Goal: Task Accomplishment & Management: Use online tool/utility

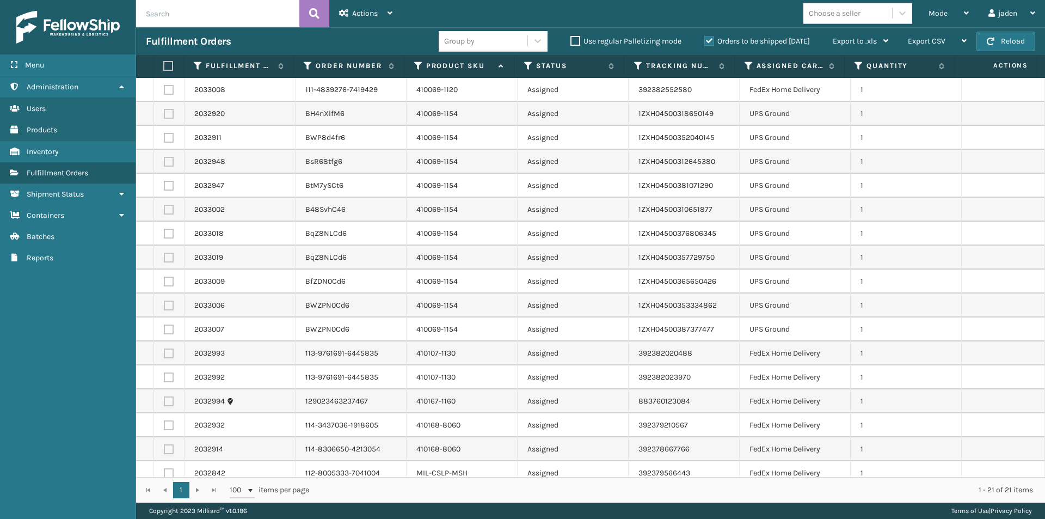
click at [713, 37] on label "Orders to be shipped [DATE]" at bounding box center [757, 40] width 106 height 9
click at [705, 37] on input "Orders to be shipped [DATE]" at bounding box center [704, 38] width 1 height 7
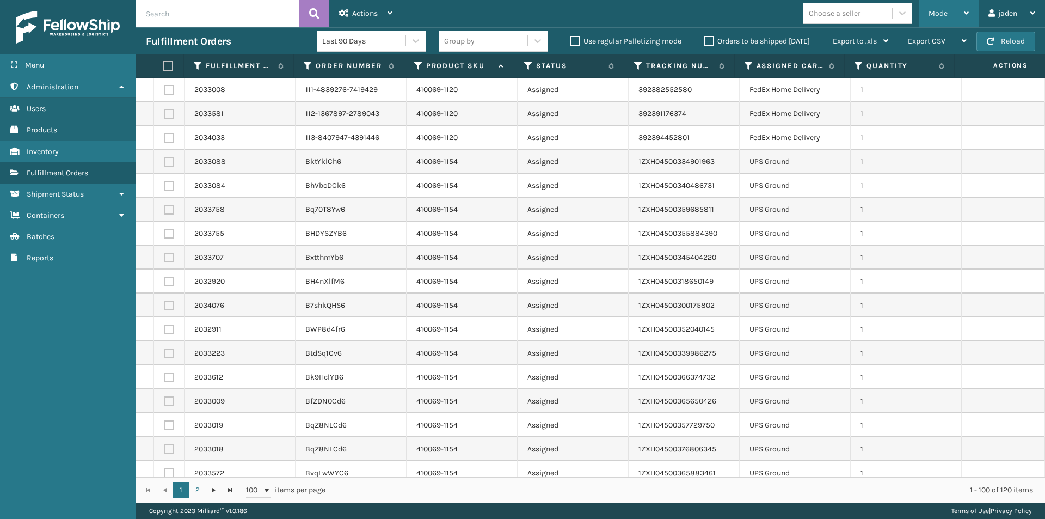
click at [947, 11] on div "Mode" at bounding box center [948, 13] width 40 height 27
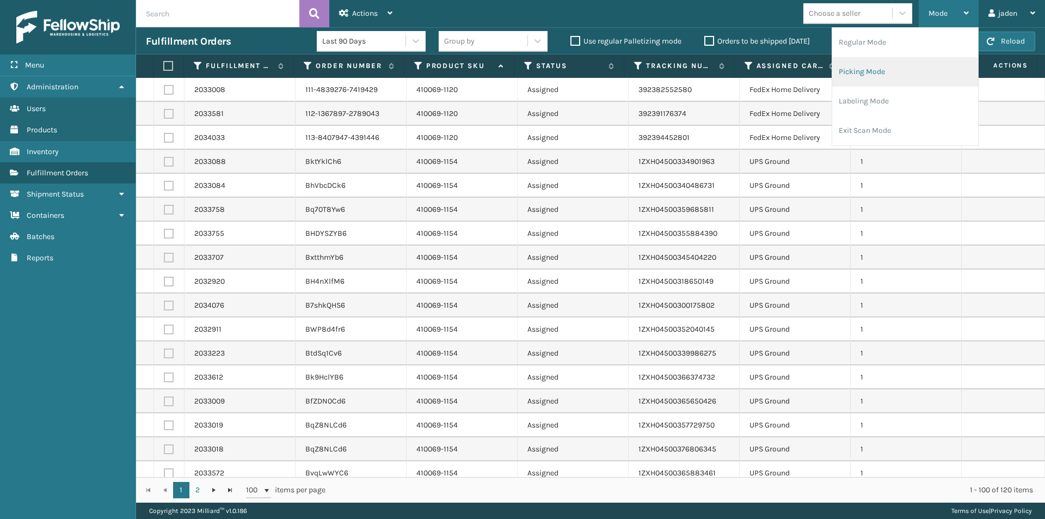
click at [884, 66] on li "Picking Mode" at bounding box center [905, 71] width 146 height 29
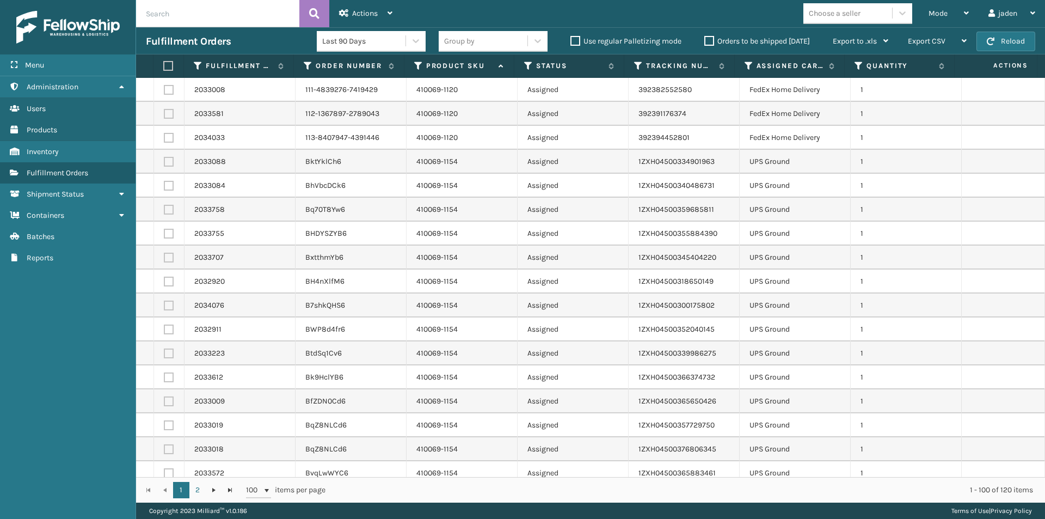
click at [166, 162] on label at bounding box center [169, 162] width 10 height 10
click at [164, 162] on input "checkbox" at bounding box center [164, 160] width 1 height 7
checkbox input "true"
click at [169, 452] on label at bounding box center [169, 449] width 10 height 10
click at [164, 451] on input "checkbox" at bounding box center [164, 447] width 1 height 7
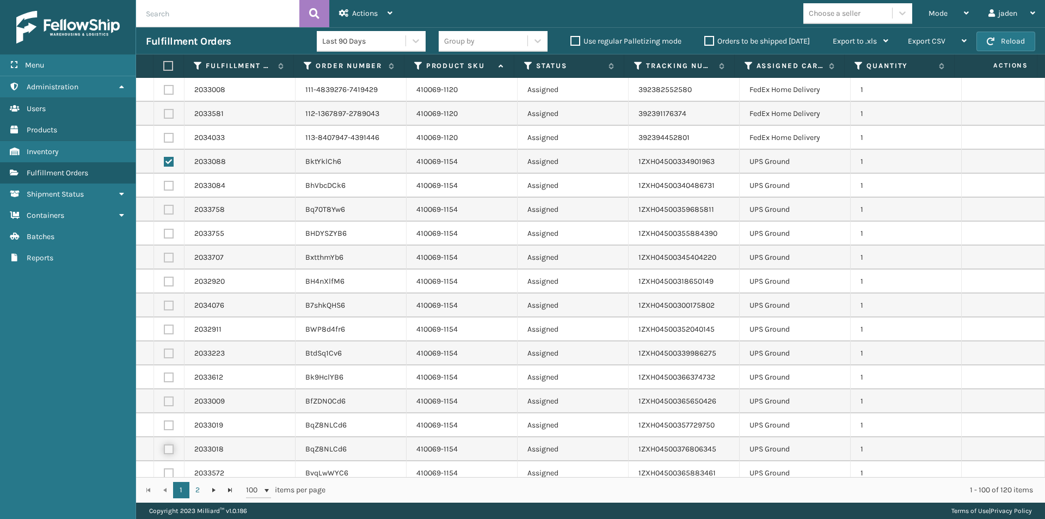
checkbox input "true"
click at [171, 426] on label at bounding box center [169, 425] width 10 height 10
click at [164, 426] on input "checkbox" at bounding box center [164, 423] width 1 height 7
checkbox input "true"
click at [169, 395] on td at bounding box center [169, 401] width 30 height 24
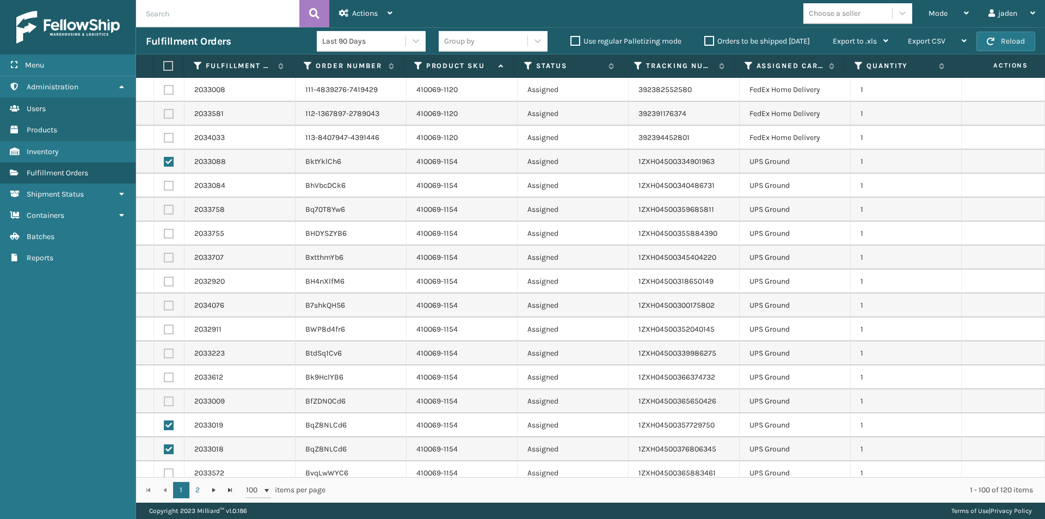
click at [170, 399] on label at bounding box center [169, 401] width 10 height 10
click at [164, 399] on input "checkbox" at bounding box center [164, 399] width 1 height 7
checkbox input "true"
click at [170, 378] on label at bounding box center [169, 377] width 10 height 10
click at [164, 378] on input "checkbox" at bounding box center [164, 375] width 1 height 7
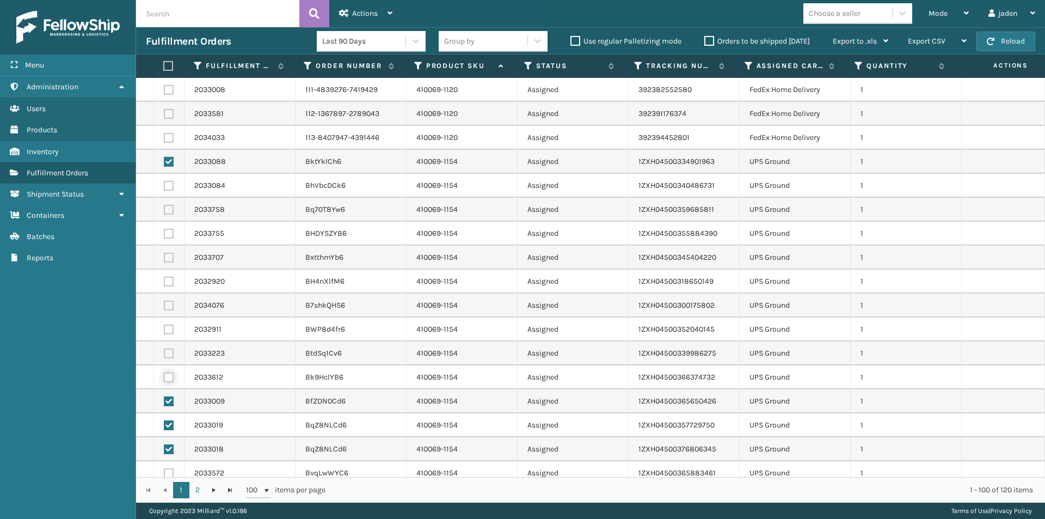
checkbox input "true"
click at [164, 353] on label at bounding box center [169, 353] width 10 height 10
click at [164, 353] on input "checkbox" at bounding box center [164, 351] width 1 height 7
checkbox input "true"
click at [170, 324] on label at bounding box center [169, 329] width 10 height 10
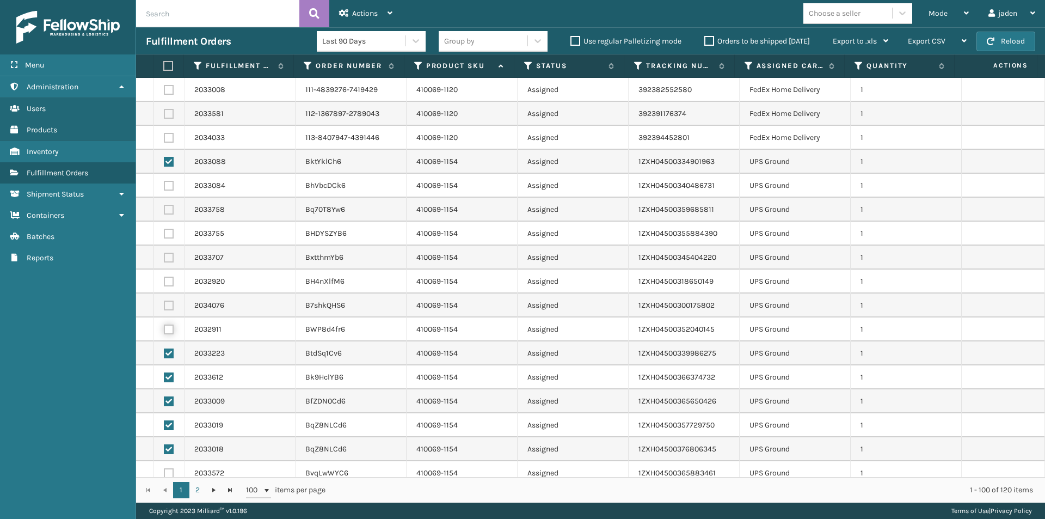
click at [164, 324] on input "checkbox" at bounding box center [164, 327] width 1 height 7
checkbox input "true"
click at [170, 308] on label at bounding box center [169, 305] width 10 height 10
click at [164, 307] on input "checkbox" at bounding box center [164, 303] width 1 height 7
checkbox input "true"
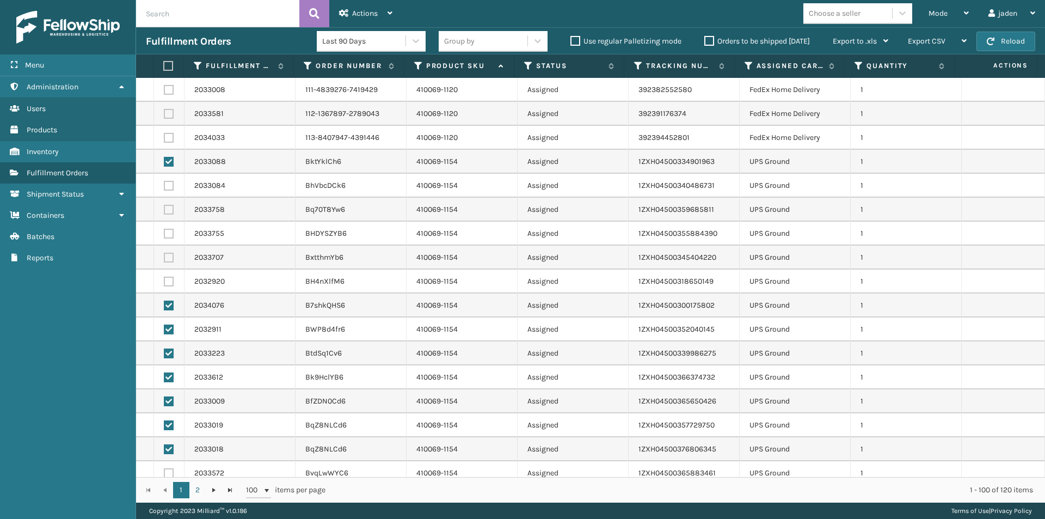
click at [168, 283] on label at bounding box center [169, 281] width 10 height 10
click at [164, 283] on input "checkbox" at bounding box center [164, 279] width 1 height 7
checkbox input "true"
click at [171, 251] on td at bounding box center [169, 257] width 30 height 24
click at [169, 256] on label at bounding box center [169, 257] width 10 height 10
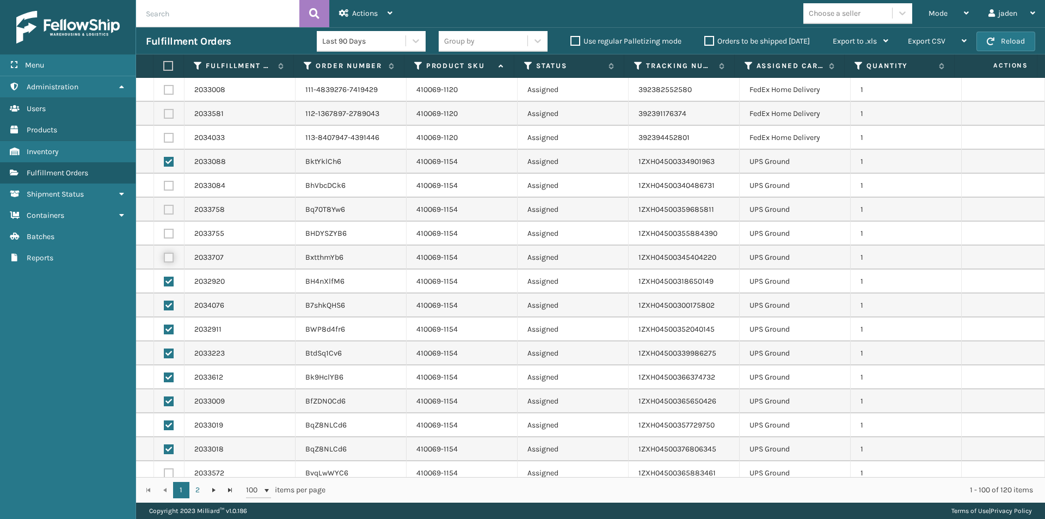
click at [164, 256] on input "checkbox" at bounding box center [164, 255] width 1 height 7
checkbox input "true"
click at [167, 233] on label at bounding box center [169, 234] width 10 height 10
click at [164, 233] on input "checkbox" at bounding box center [164, 232] width 1 height 7
checkbox input "true"
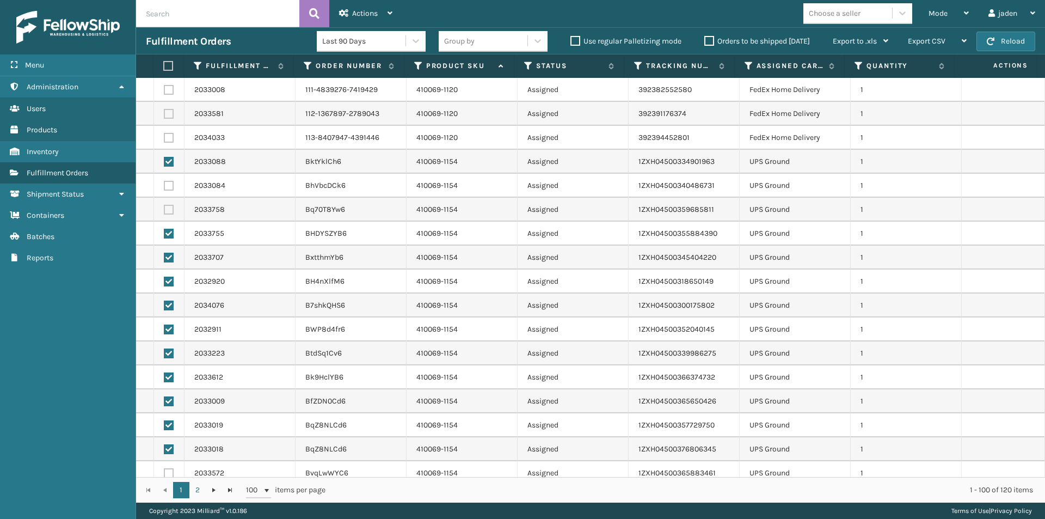
click at [173, 207] on label at bounding box center [169, 210] width 10 height 10
click at [164, 207] on input "checkbox" at bounding box center [164, 208] width 1 height 7
checkbox input "true"
click at [170, 185] on label at bounding box center [169, 186] width 10 height 10
click at [164, 185] on input "checkbox" at bounding box center [164, 184] width 1 height 7
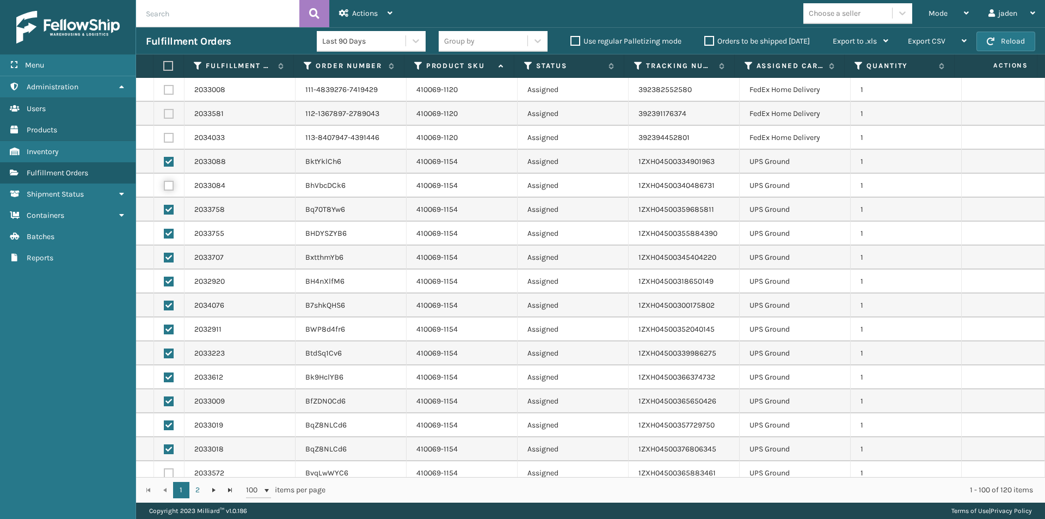
checkbox input "true"
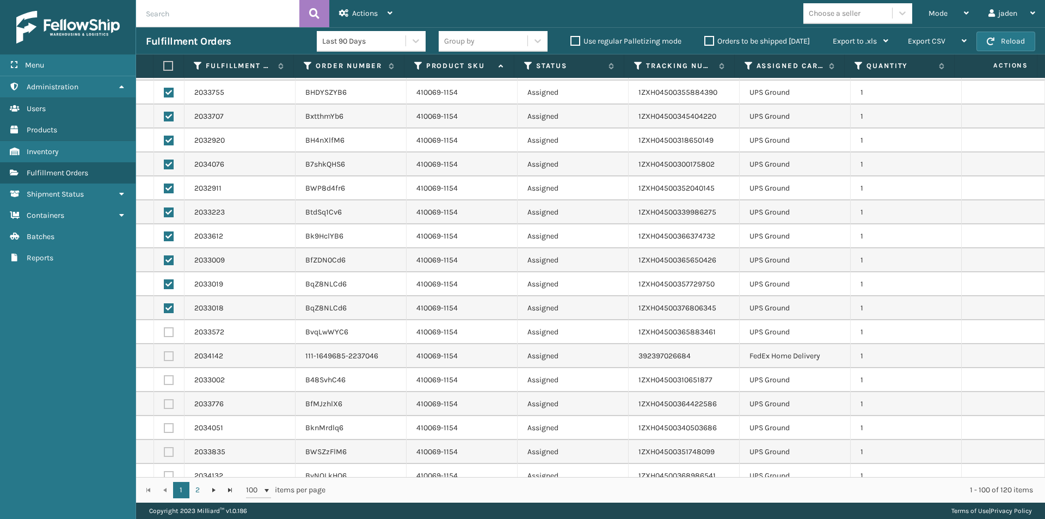
scroll to position [163, 0]
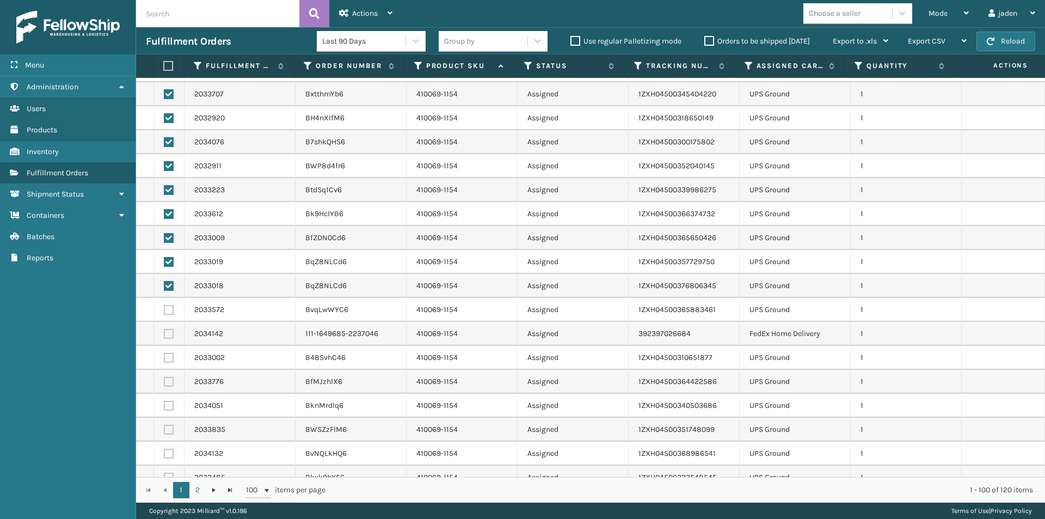
click at [167, 310] on label at bounding box center [169, 310] width 10 height 10
click at [164, 310] on input "checkbox" at bounding box center [164, 308] width 1 height 7
checkbox input "true"
click at [167, 357] on label at bounding box center [169, 358] width 10 height 10
click at [164, 357] on input "checkbox" at bounding box center [164, 356] width 1 height 7
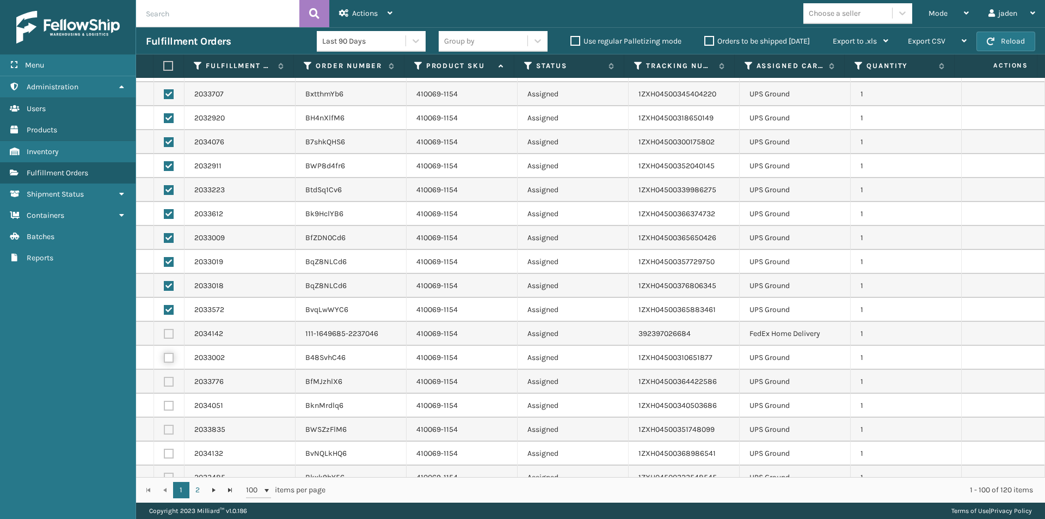
checkbox input "true"
click at [170, 385] on label at bounding box center [169, 382] width 10 height 10
click at [164, 384] on input "checkbox" at bounding box center [164, 380] width 1 height 7
checkbox input "true"
click at [170, 406] on label at bounding box center [169, 406] width 10 height 10
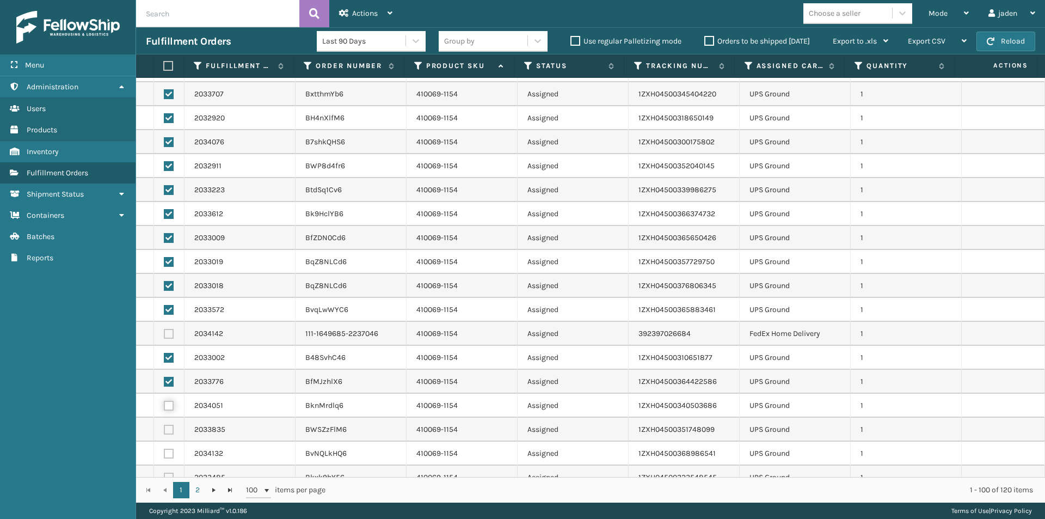
click at [164, 406] on input "checkbox" at bounding box center [164, 404] width 1 height 7
checkbox input "true"
click at [168, 423] on td at bounding box center [169, 429] width 30 height 24
click at [168, 432] on label at bounding box center [169, 429] width 10 height 10
click at [164, 432] on input "checkbox" at bounding box center [164, 427] width 1 height 7
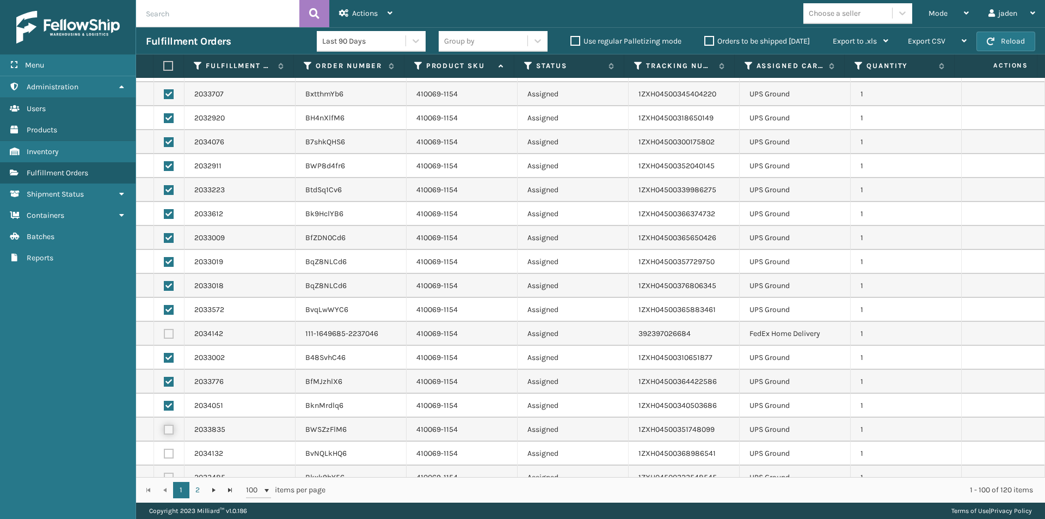
checkbox input "true"
click at [165, 453] on label at bounding box center [169, 453] width 10 height 10
click at [164, 453] on input "checkbox" at bounding box center [164, 451] width 1 height 7
checkbox input "true"
click at [168, 472] on label at bounding box center [169, 477] width 10 height 10
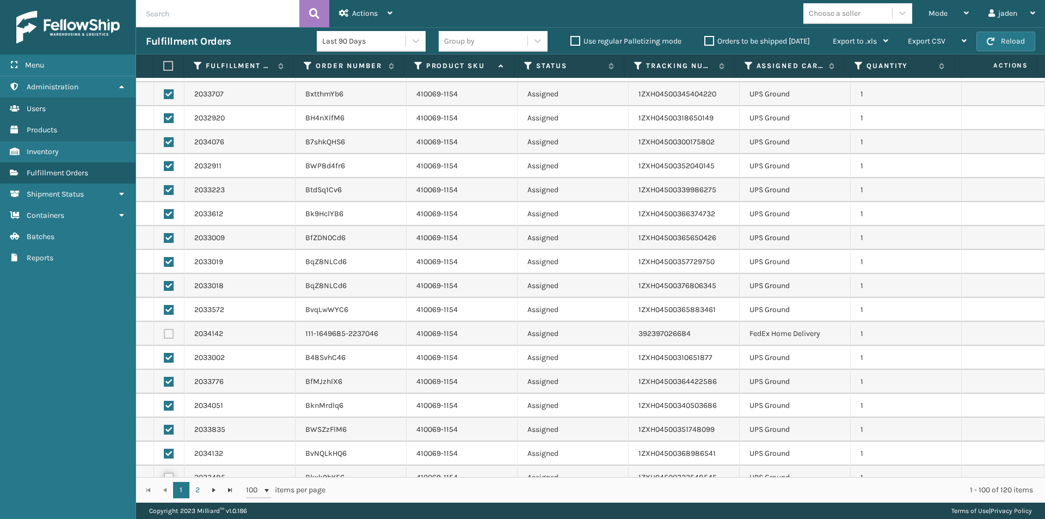
click at [164, 472] on input "checkbox" at bounding box center [164, 475] width 1 height 7
checkbox input "true"
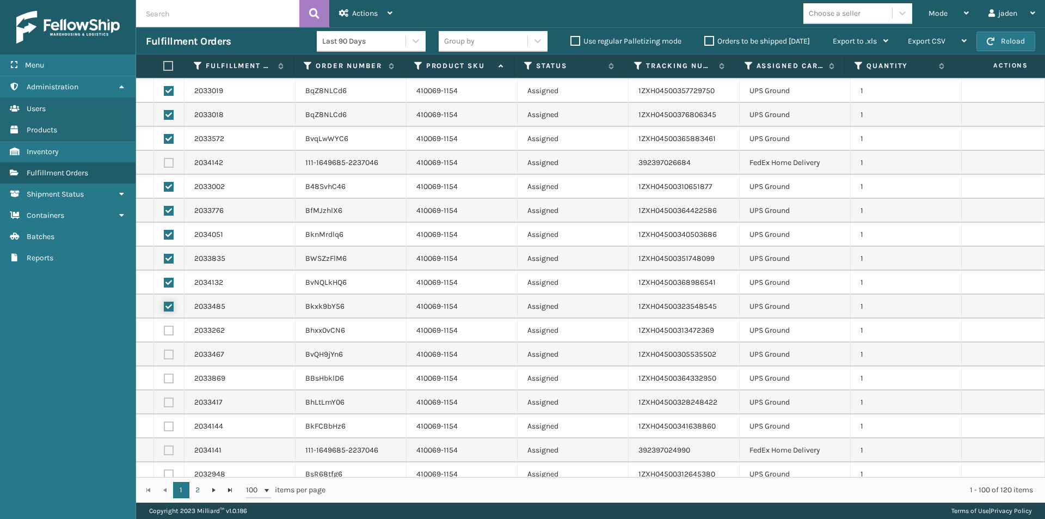
scroll to position [438, 0]
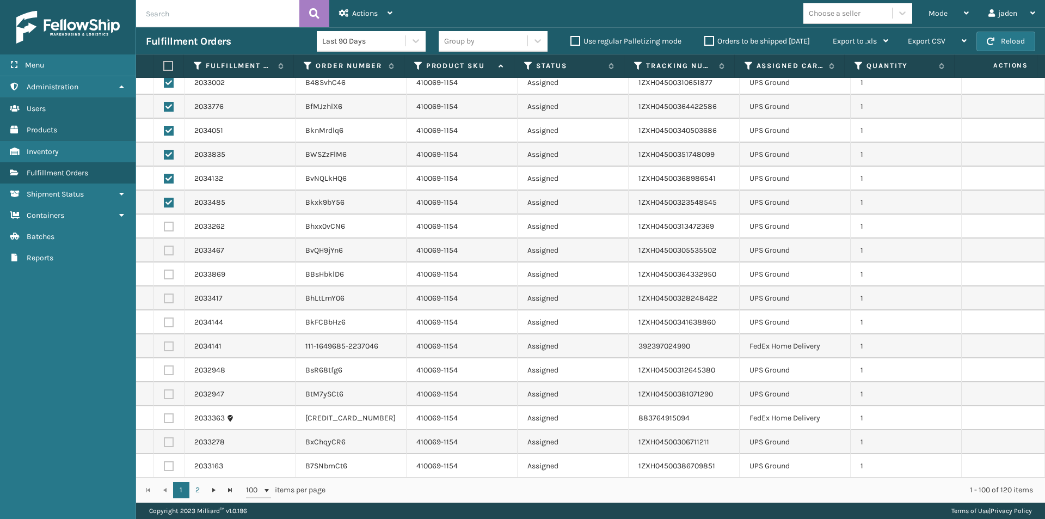
click at [169, 319] on label at bounding box center [169, 322] width 10 height 10
click at [164, 319] on input "checkbox" at bounding box center [164, 320] width 1 height 7
checkbox input "true"
click at [168, 302] on label at bounding box center [169, 298] width 10 height 10
click at [164, 300] on input "checkbox" at bounding box center [164, 296] width 1 height 7
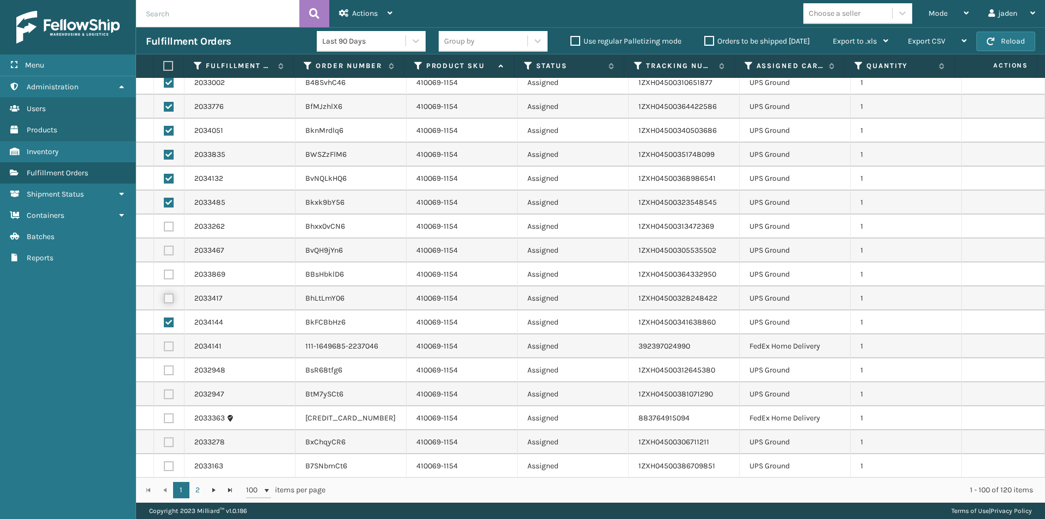
checkbox input "true"
click at [168, 274] on label at bounding box center [169, 274] width 10 height 10
click at [164, 274] on input "checkbox" at bounding box center [164, 272] width 1 height 7
checkbox input "true"
click at [168, 247] on label at bounding box center [169, 250] width 10 height 10
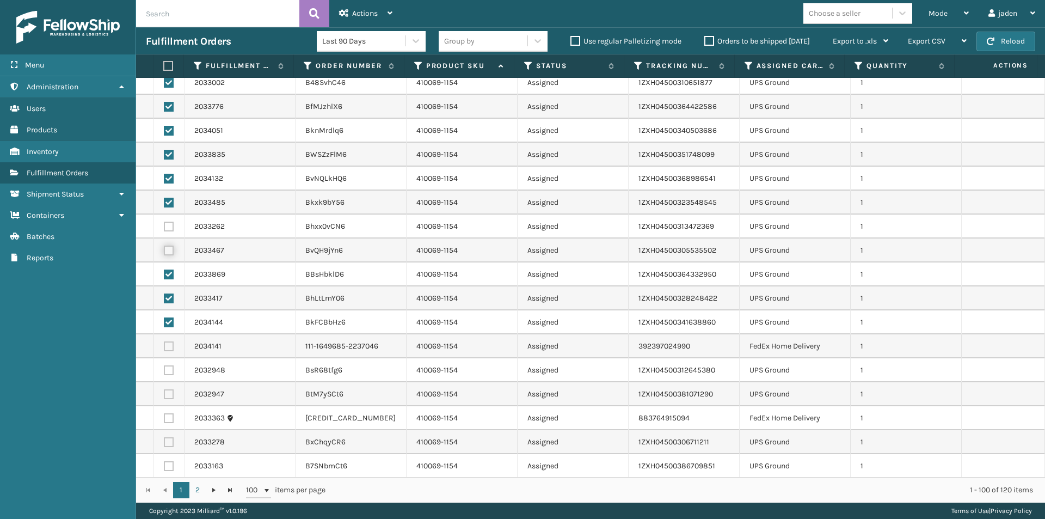
click at [164, 247] on input "checkbox" at bounding box center [164, 248] width 1 height 7
checkbox input "true"
click at [164, 232] on td at bounding box center [169, 226] width 30 height 24
click at [165, 226] on label at bounding box center [169, 226] width 10 height 10
click at [164, 226] on input "checkbox" at bounding box center [164, 224] width 1 height 7
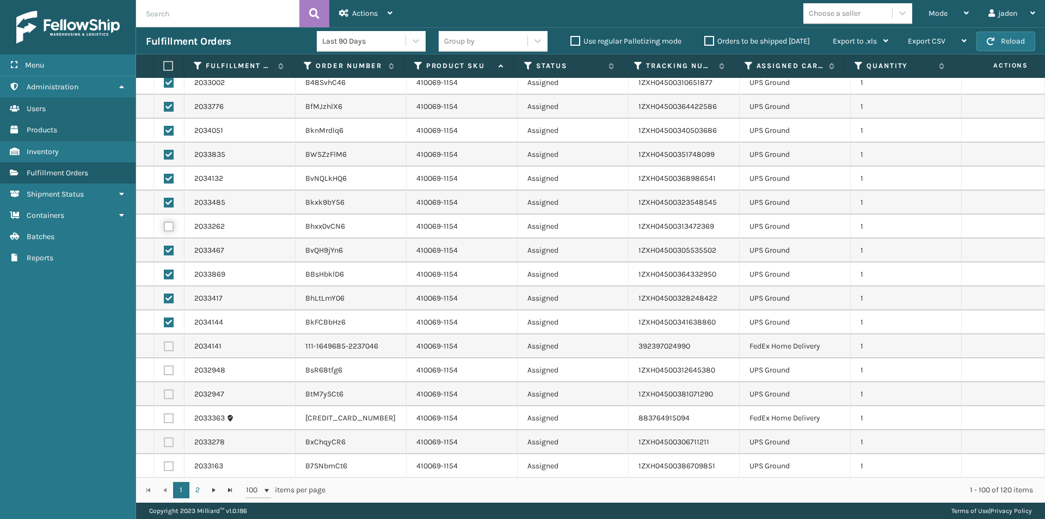
checkbox input "true"
click at [168, 373] on label at bounding box center [169, 370] width 10 height 10
click at [164, 372] on input "checkbox" at bounding box center [164, 368] width 1 height 7
checkbox input "true"
click at [168, 388] on td at bounding box center [169, 394] width 30 height 24
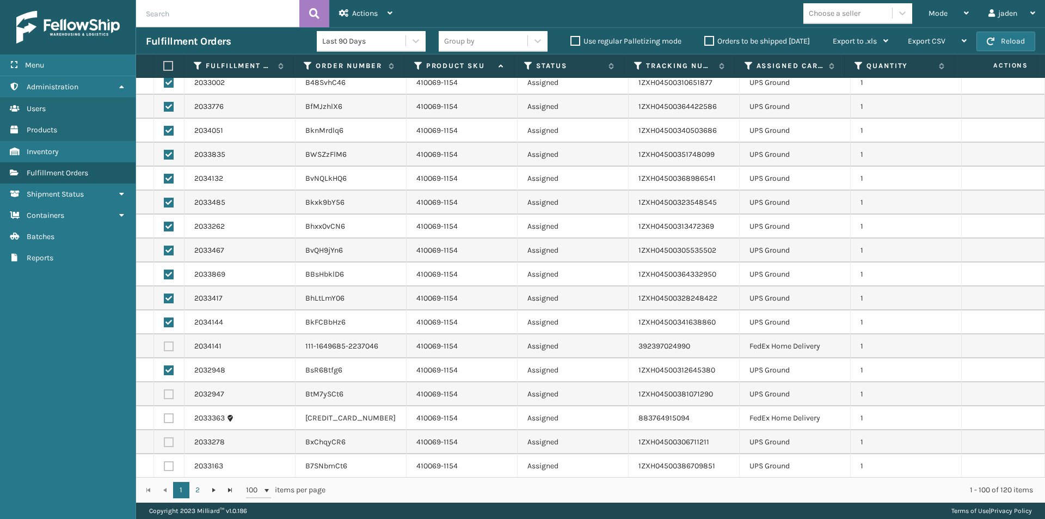
click at [168, 390] on label at bounding box center [169, 394] width 10 height 10
click at [164, 390] on input "checkbox" at bounding box center [164, 392] width 1 height 7
checkbox input "true"
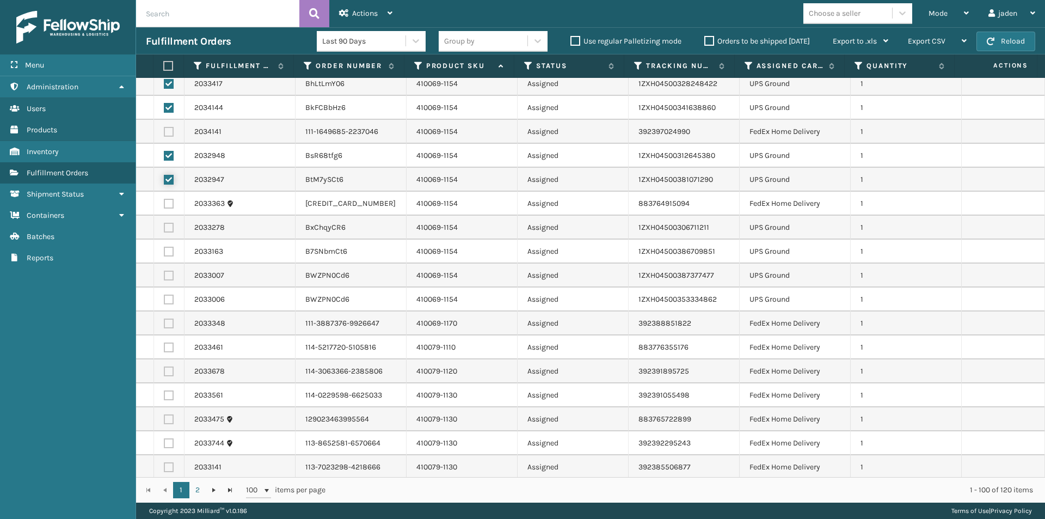
scroll to position [656, 0]
click at [166, 226] on label at bounding box center [169, 224] width 10 height 10
click at [164, 226] on input "checkbox" at bounding box center [164, 222] width 1 height 7
checkbox input "true"
click at [169, 249] on label at bounding box center [169, 248] width 10 height 10
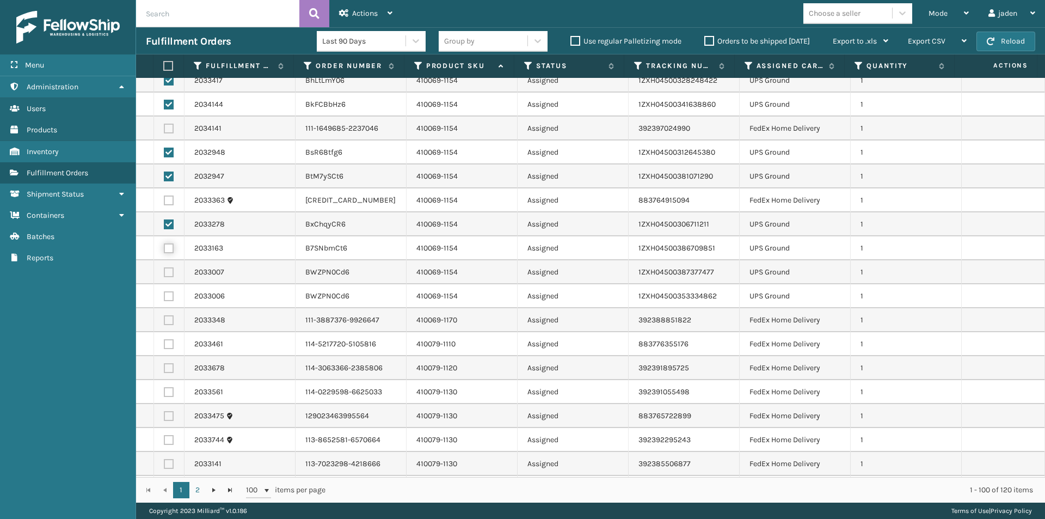
click at [164, 249] on input "checkbox" at bounding box center [164, 246] width 1 height 7
checkbox input "true"
click at [169, 276] on label at bounding box center [169, 272] width 10 height 10
click at [164, 274] on input "checkbox" at bounding box center [164, 270] width 1 height 7
checkbox input "true"
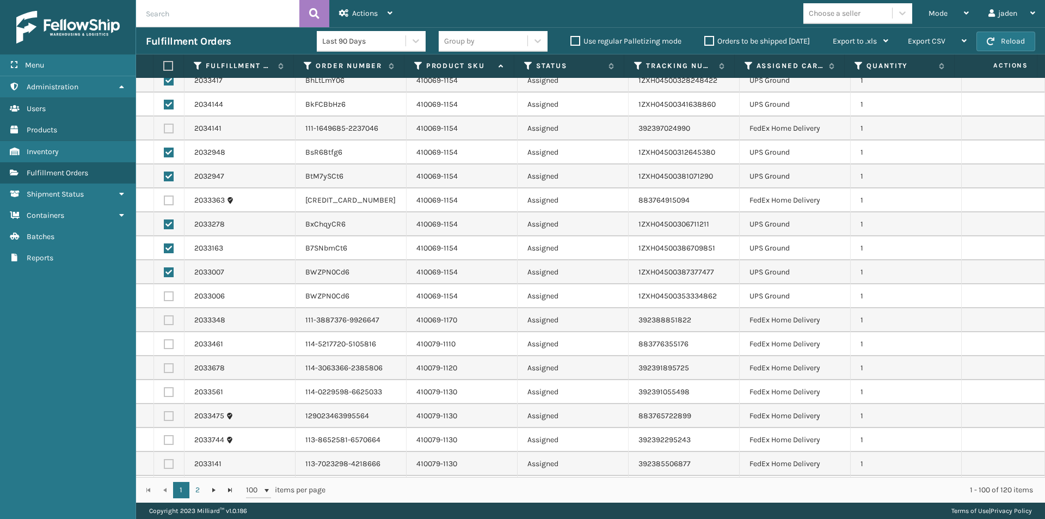
click at [167, 294] on label at bounding box center [169, 296] width 10 height 10
click at [164, 294] on input "checkbox" at bounding box center [164, 294] width 1 height 7
checkbox input "true"
click at [368, 7] on div "Actions" at bounding box center [365, 13] width 53 height 27
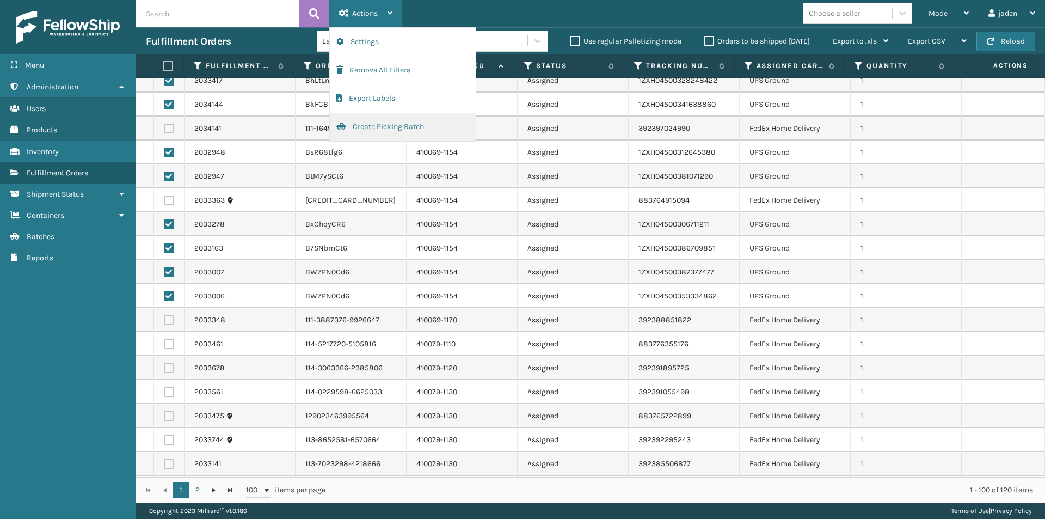
click at [364, 127] on button "Create Picking Batch" at bounding box center [403, 127] width 146 height 28
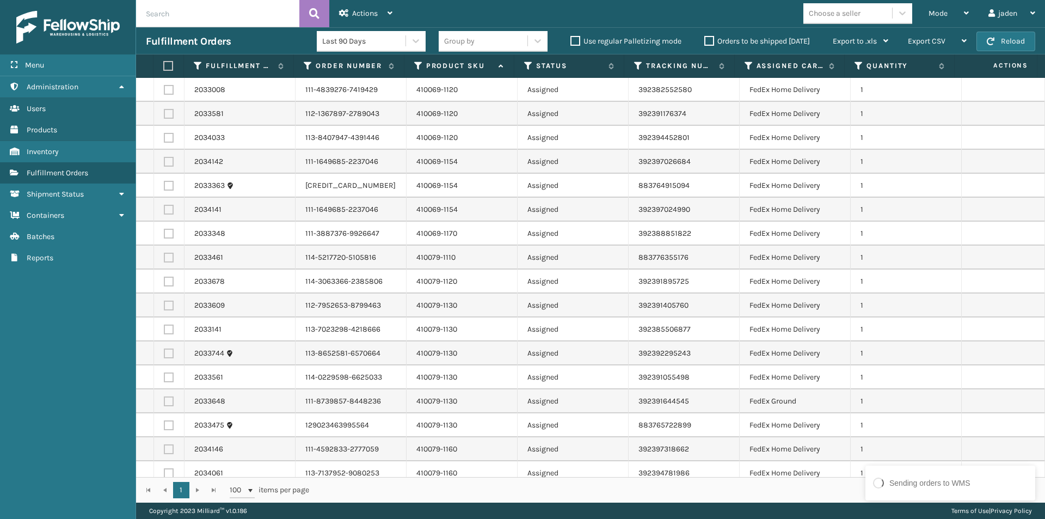
click at [167, 426] on label at bounding box center [169, 425] width 10 height 10
click at [164, 426] on input "checkbox" at bounding box center [164, 423] width 1 height 7
checkbox input "true"
click at [166, 405] on label at bounding box center [169, 401] width 10 height 10
click at [164, 403] on input "checkbox" at bounding box center [164, 399] width 1 height 7
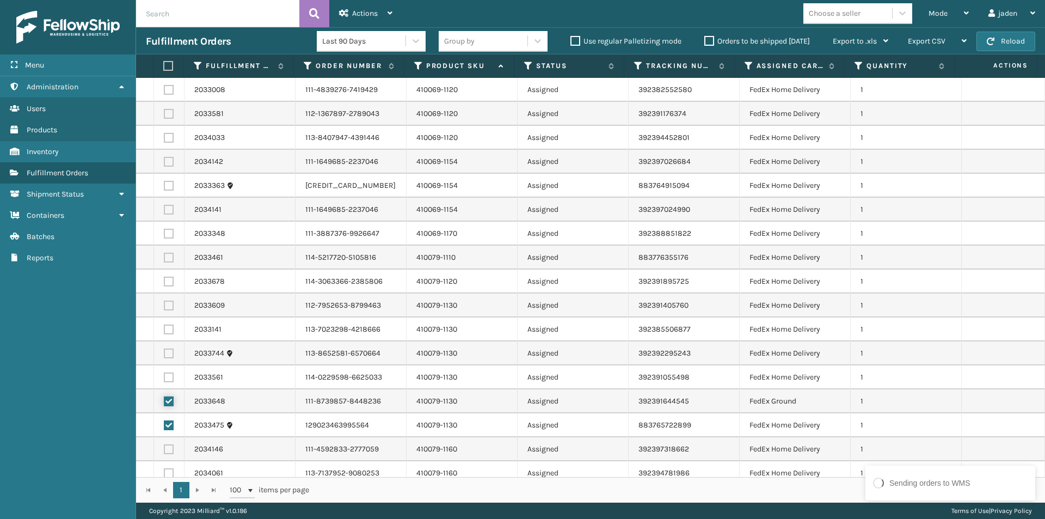
checkbox input "true"
click at [168, 383] on td at bounding box center [169, 377] width 30 height 24
click at [168, 358] on label at bounding box center [169, 353] width 10 height 10
click at [164, 355] on input "checkbox" at bounding box center [164, 351] width 1 height 7
checkbox input "true"
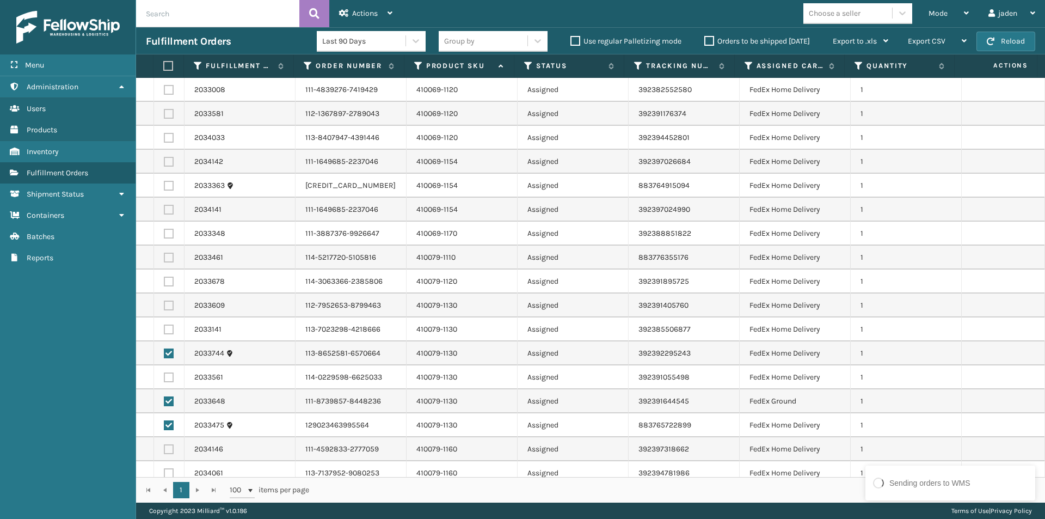
click at [166, 380] on label at bounding box center [169, 377] width 10 height 10
click at [164, 379] on input "checkbox" at bounding box center [164, 375] width 1 height 7
checkbox input "true"
click at [165, 327] on label at bounding box center [169, 329] width 10 height 10
click at [164, 327] on input "checkbox" at bounding box center [164, 327] width 1 height 7
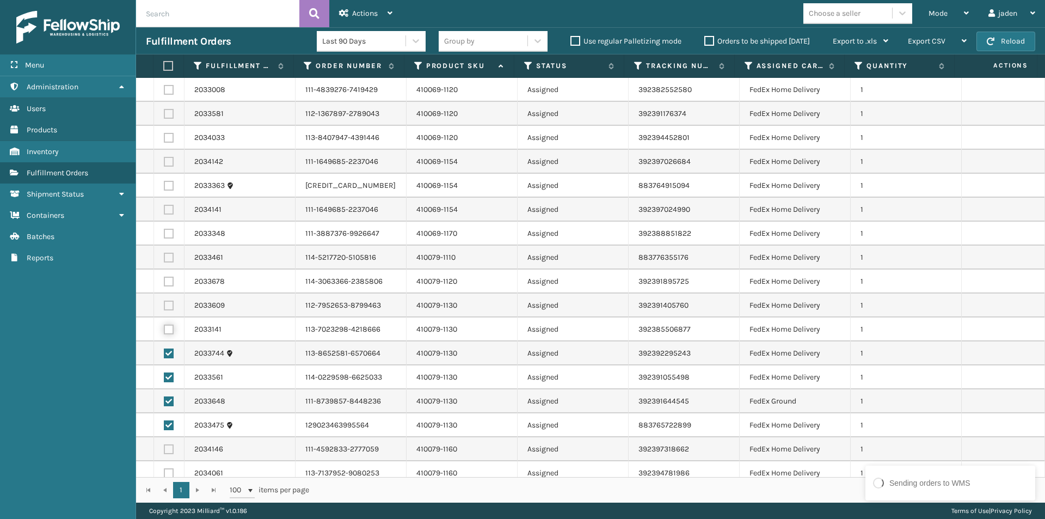
checkbox input "true"
click at [171, 300] on label at bounding box center [169, 305] width 10 height 10
click at [164, 300] on input "checkbox" at bounding box center [164, 303] width 1 height 7
checkbox input "true"
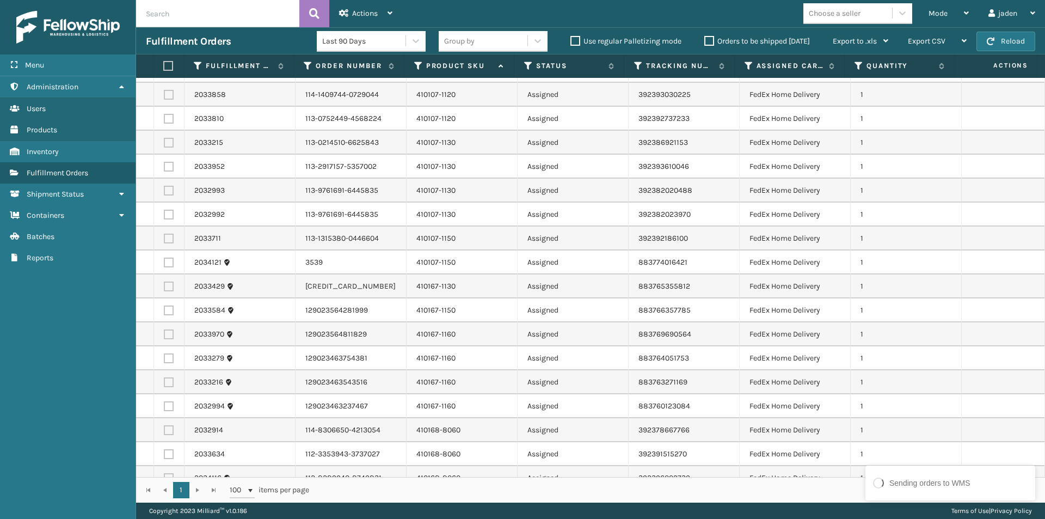
scroll to position [707, 0]
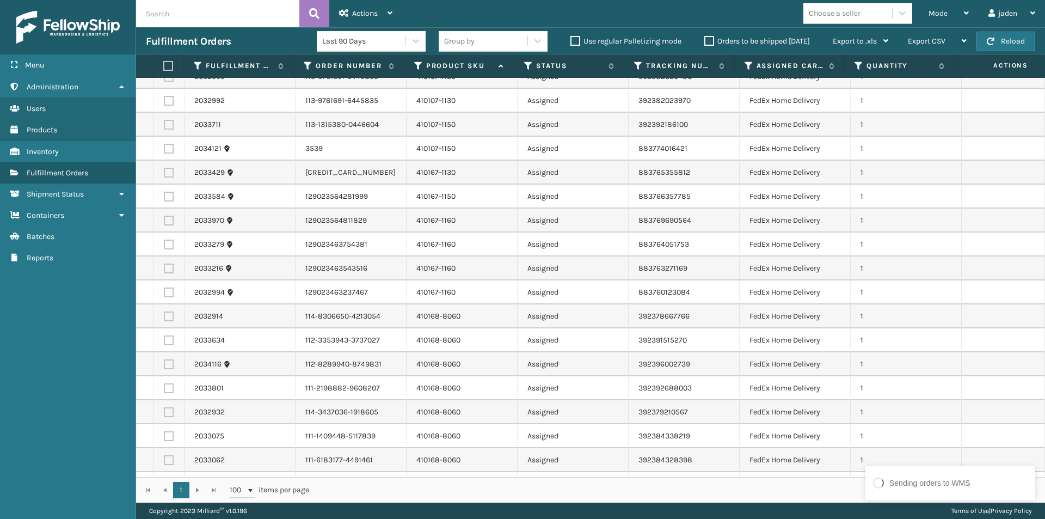
click at [173, 312] on label at bounding box center [169, 316] width 10 height 10
click at [164, 312] on input "checkbox" at bounding box center [164, 314] width 1 height 7
checkbox input "true"
click at [169, 337] on label at bounding box center [169, 340] width 10 height 10
click at [164, 337] on input "checkbox" at bounding box center [164, 338] width 1 height 7
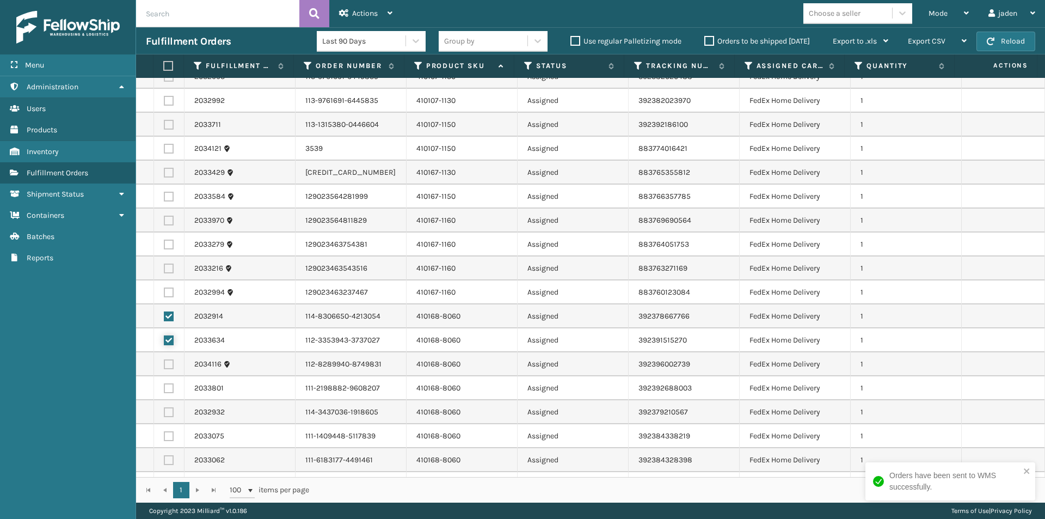
checkbox input "true"
click at [168, 366] on label at bounding box center [169, 364] width 10 height 10
click at [164, 366] on input "checkbox" at bounding box center [164, 362] width 1 height 7
checkbox input "true"
click at [168, 386] on label at bounding box center [169, 388] width 10 height 10
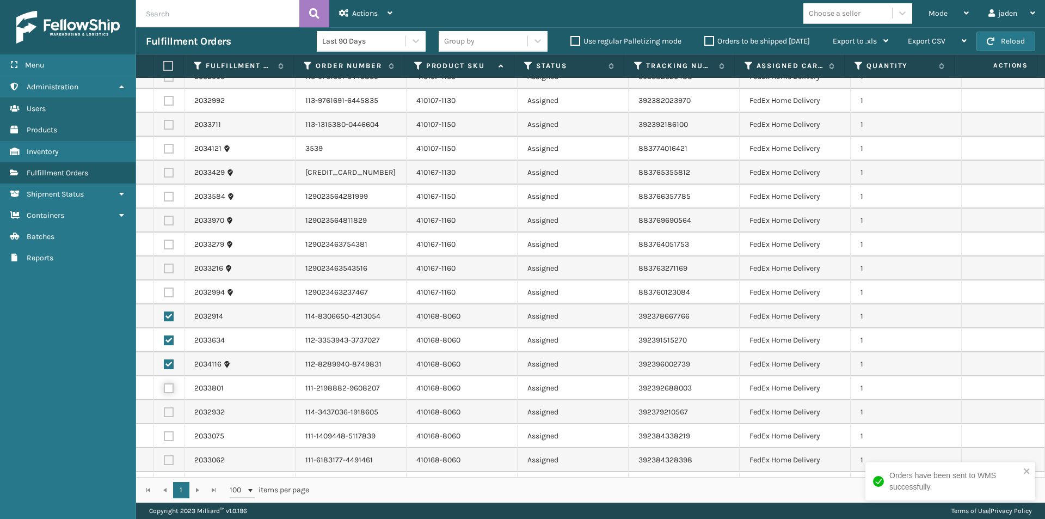
click at [164, 386] on input "checkbox" at bounding box center [164, 386] width 1 height 7
checkbox input "true"
click at [169, 409] on label at bounding box center [169, 412] width 10 height 10
click at [164, 409] on input "checkbox" at bounding box center [164, 410] width 1 height 7
checkbox input "true"
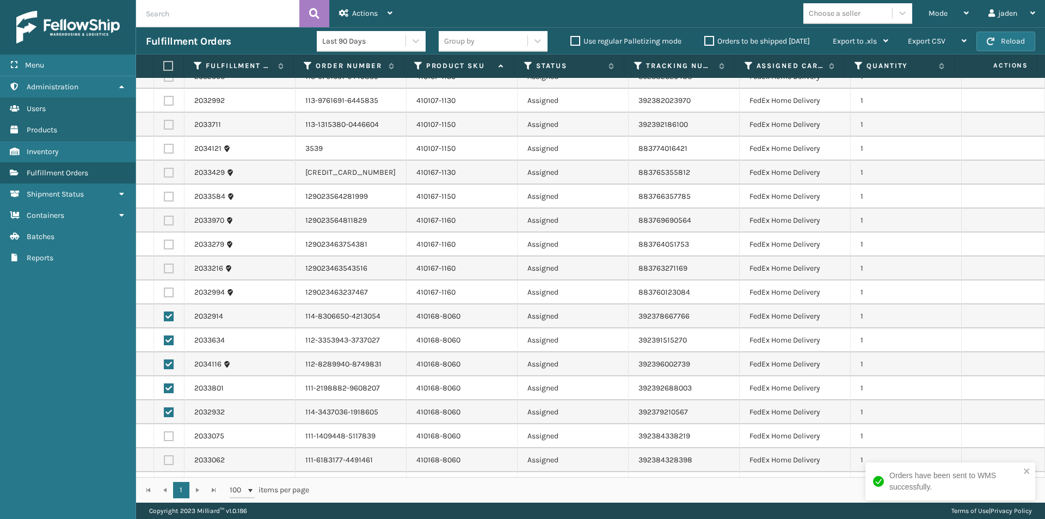
click at [168, 439] on label at bounding box center [169, 436] width 10 height 10
click at [164, 438] on input "checkbox" at bounding box center [164, 434] width 1 height 7
checkbox input "true"
click at [168, 457] on label at bounding box center [169, 460] width 10 height 10
click at [164, 457] on input "checkbox" at bounding box center [164, 458] width 1 height 7
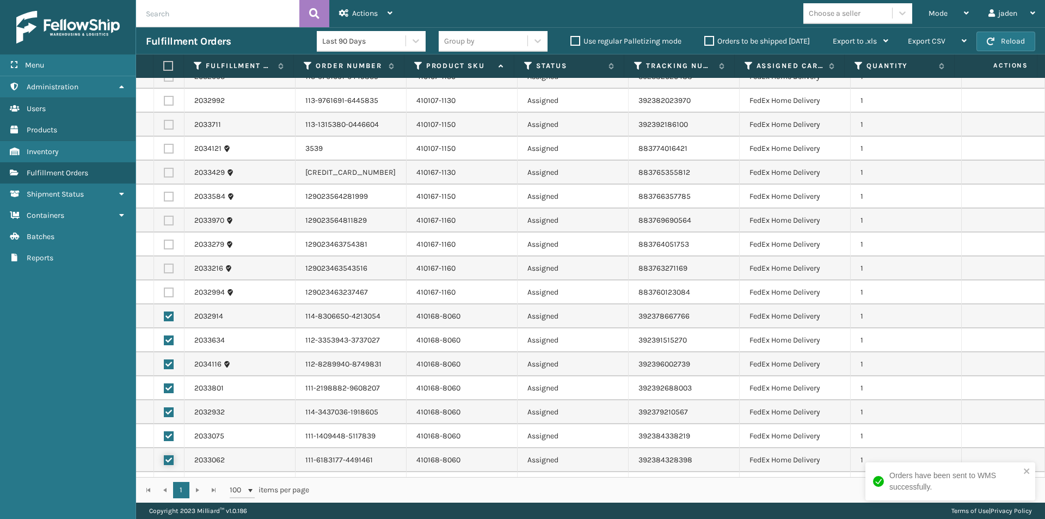
checkbox input "true"
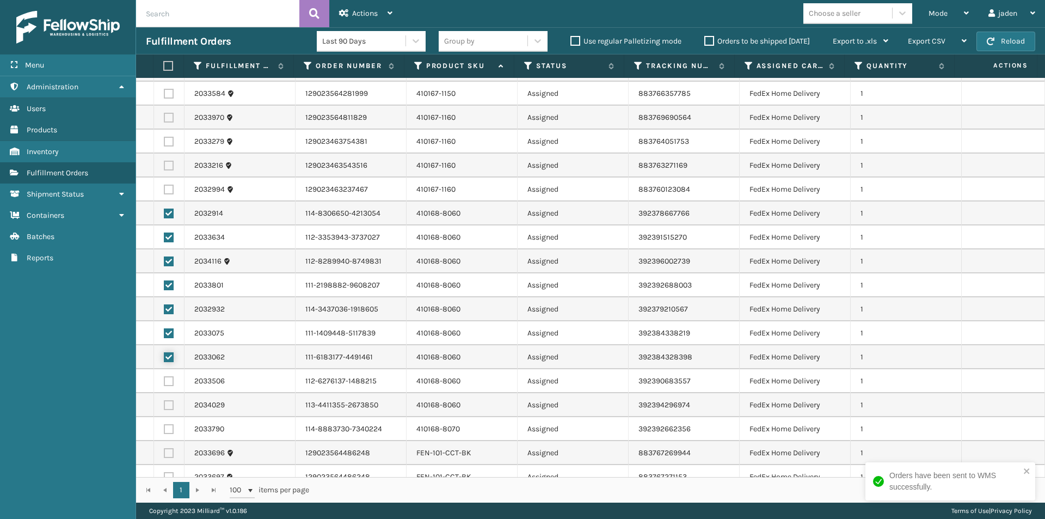
scroll to position [816, 0]
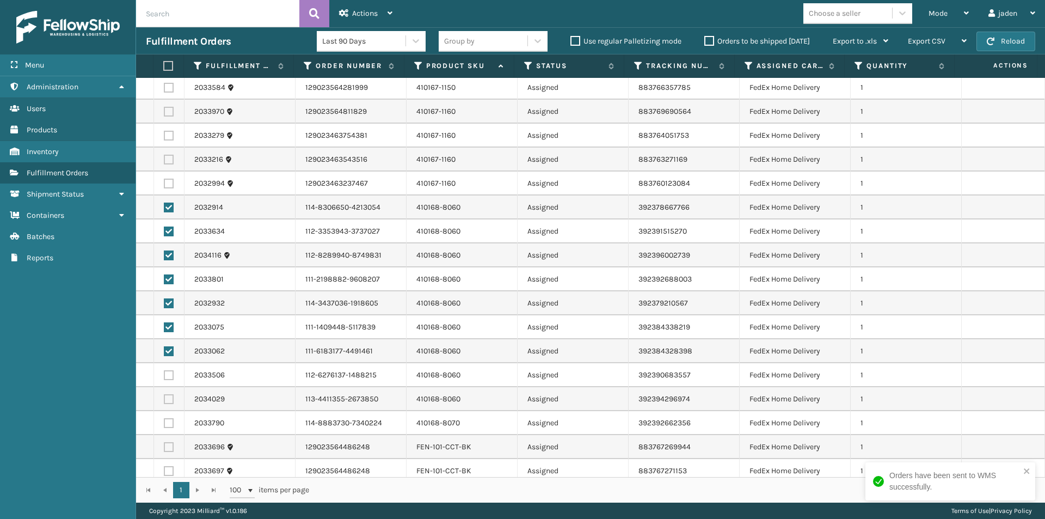
click at [168, 374] on label at bounding box center [169, 375] width 10 height 10
click at [164, 374] on input "checkbox" at bounding box center [164, 373] width 1 height 7
checkbox input "true"
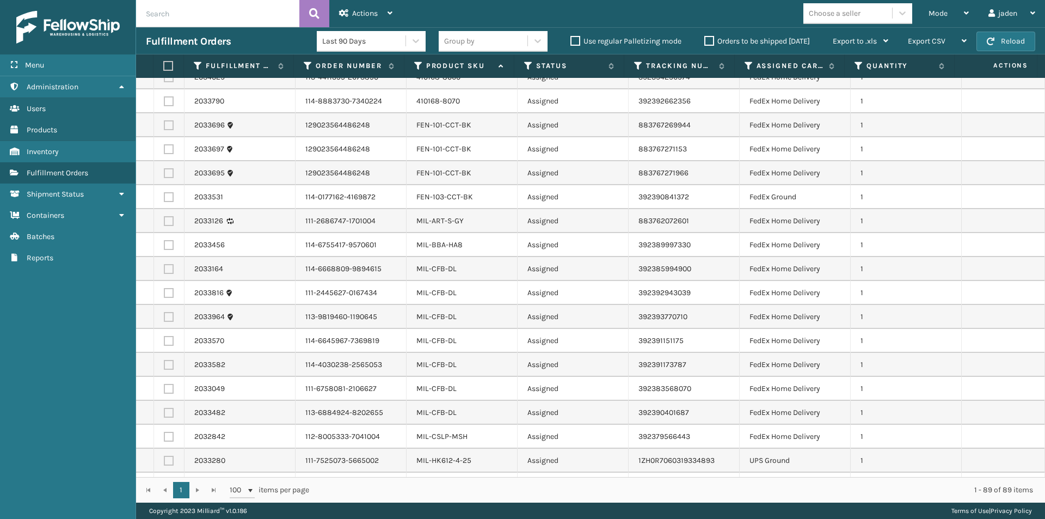
scroll to position [1143, 0]
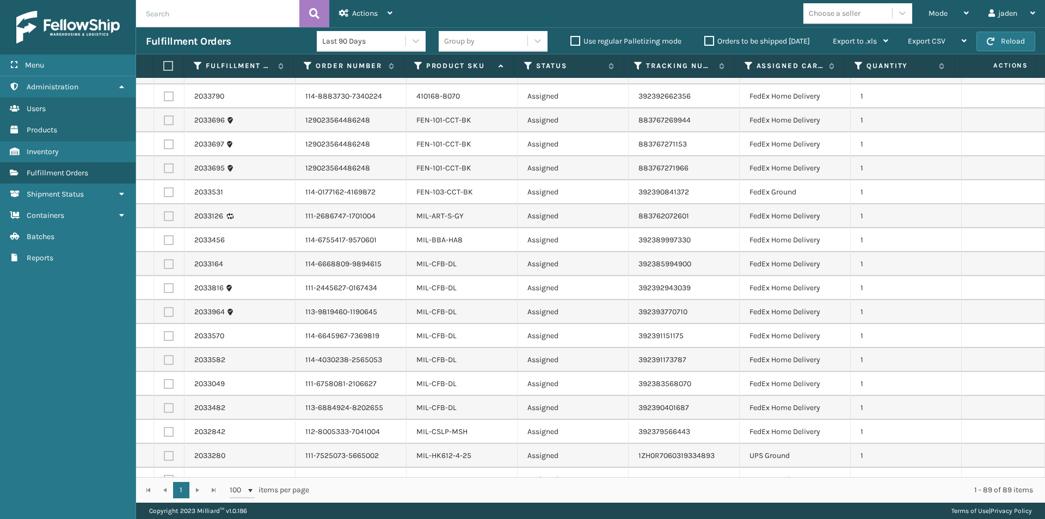
click at [166, 408] on label at bounding box center [169, 408] width 10 height 10
click at [164, 408] on input "checkbox" at bounding box center [164, 406] width 1 height 7
checkbox input "true"
click at [168, 385] on label at bounding box center [169, 384] width 10 height 10
click at [164, 385] on input "checkbox" at bounding box center [164, 382] width 1 height 7
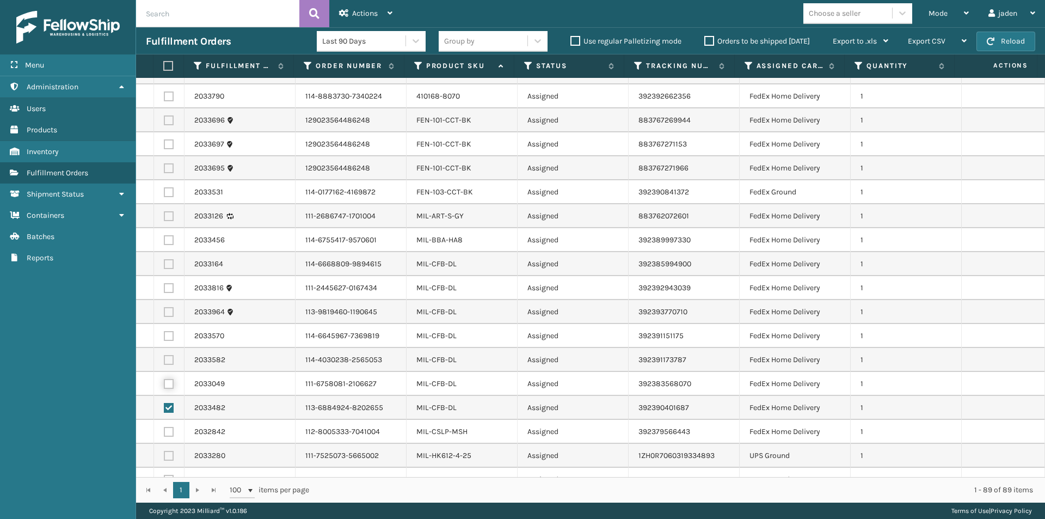
checkbox input "true"
click at [165, 355] on label at bounding box center [169, 360] width 10 height 10
click at [164, 355] on input "checkbox" at bounding box center [164, 358] width 1 height 7
checkbox input "true"
click at [165, 324] on td at bounding box center [169, 336] width 30 height 24
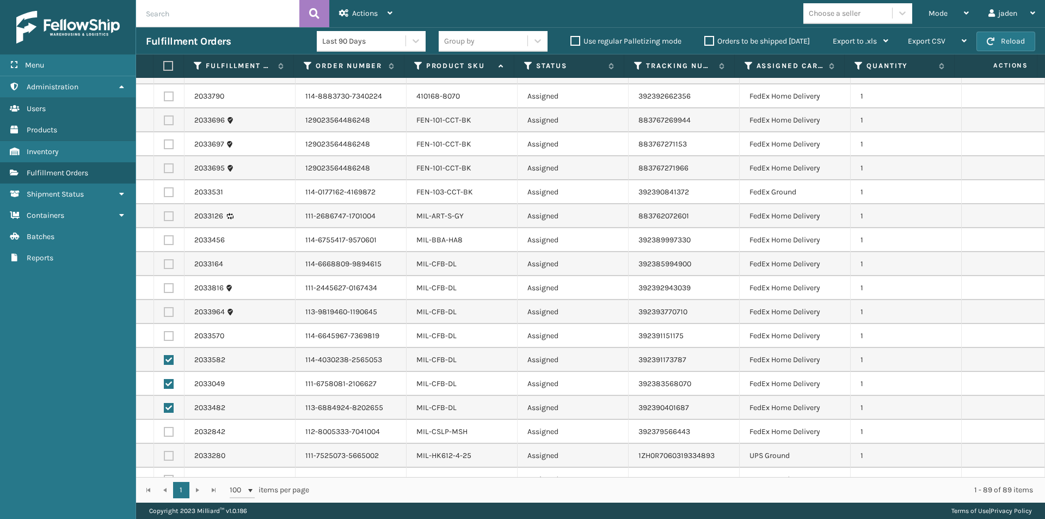
click at [168, 334] on label at bounding box center [169, 336] width 10 height 10
click at [164, 334] on input "checkbox" at bounding box center [164, 334] width 1 height 7
checkbox input "true"
click at [167, 312] on label at bounding box center [169, 312] width 10 height 10
click at [164, 312] on input "checkbox" at bounding box center [164, 310] width 1 height 7
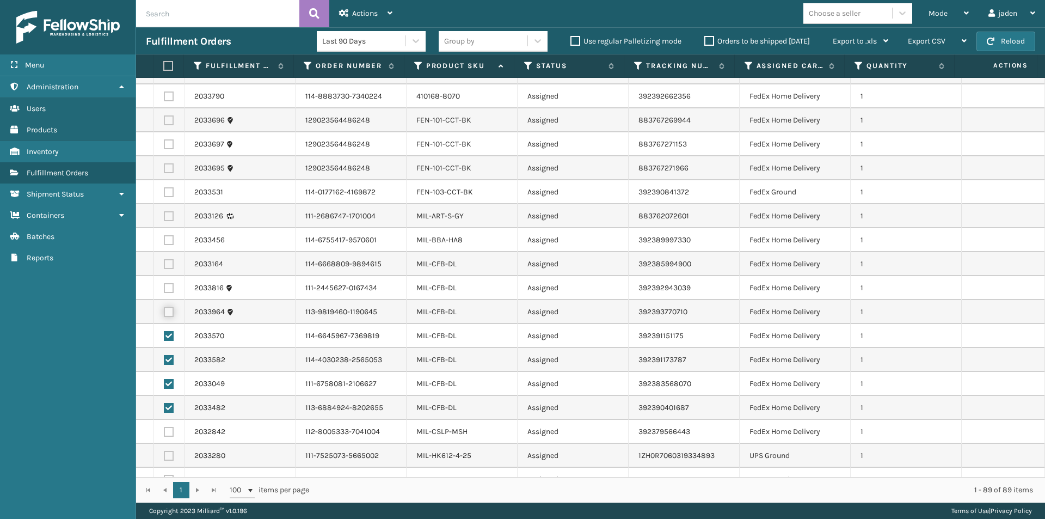
checkbox input "true"
click at [168, 290] on label at bounding box center [169, 288] width 10 height 10
click at [164, 290] on input "checkbox" at bounding box center [164, 286] width 1 height 7
checkbox input "true"
click at [168, 263] on label at bounding box center [169, 264] width 10 height 10
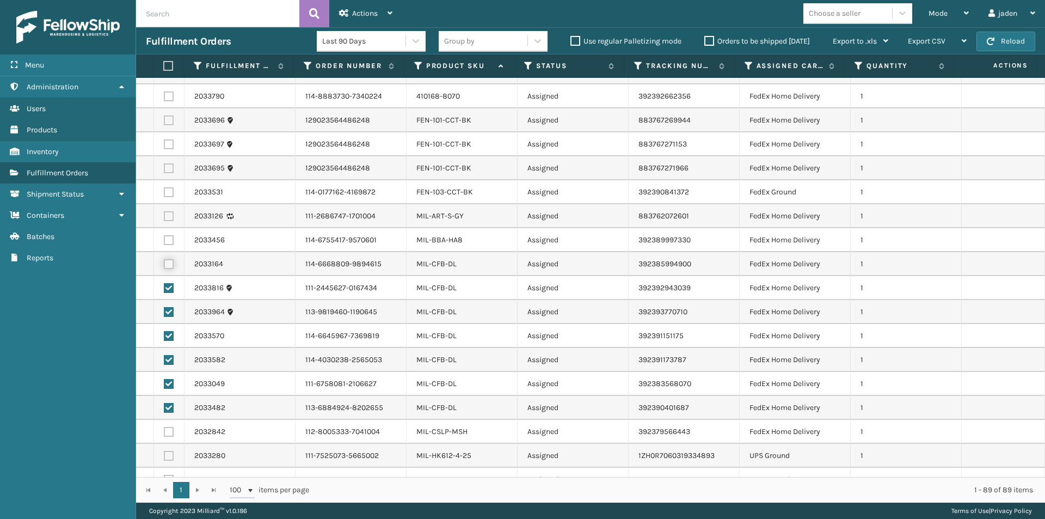
click at [164, 263] on input "checkbox" at bounding box center [164, 262] width 1 height 7
checkbox input "true"
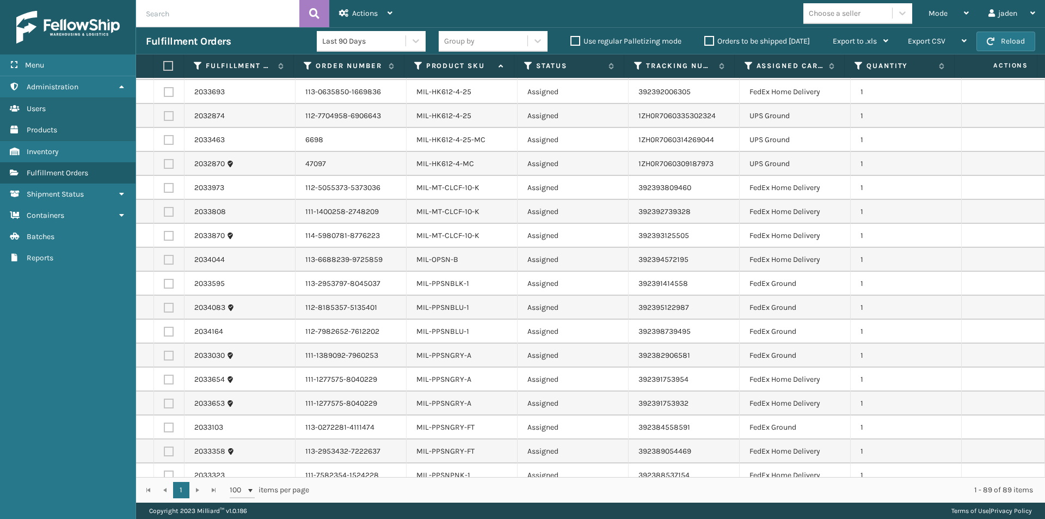
scroll to position [1633, 0]
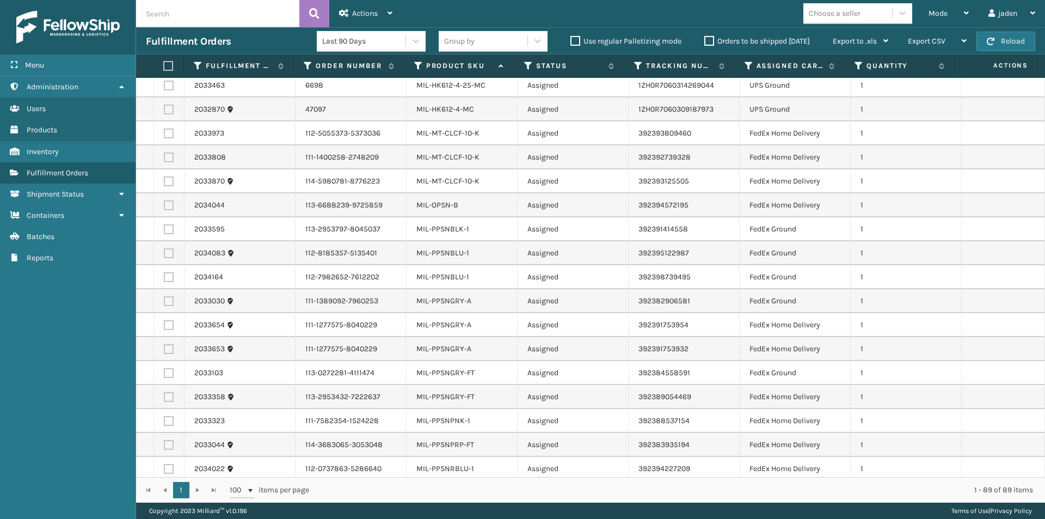
click at [170, 229] on label at bounding box center [169, 229] width 10 height 10
click at [164, 229] on input "checkbox" at bounding box center [164, 227] width 1 height 7
checkbox input "true"
click at [170, 258] on td at bounding box center [169, 253] width 30 height 24
drag, startPoint x: 166, startPoint y: 249, endPoint x: 167, endPoint y: 264, distance: 15.8
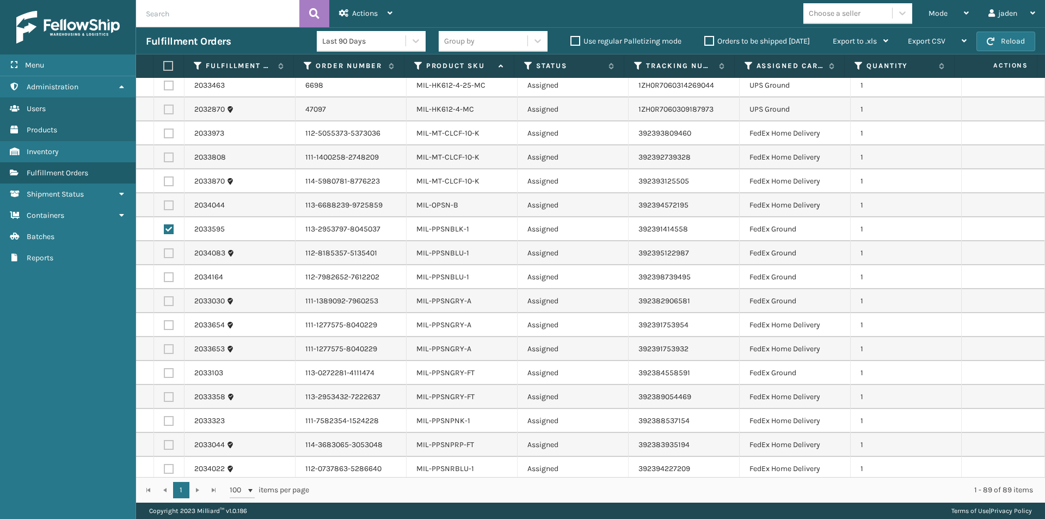
click at [166, 249] on label at bounding box center [169, 253] width 10 height 10
click at [164, 249] on input "checkbox" at bounding box center [164, 251] width 1 height 7
checkbox input "true"
click at [167, 280] on label at bounding box center [169, 277] width 10 height 10
click at [164, 279] on input "checkbox" at bounding box center [164, 275] width 1 height 7
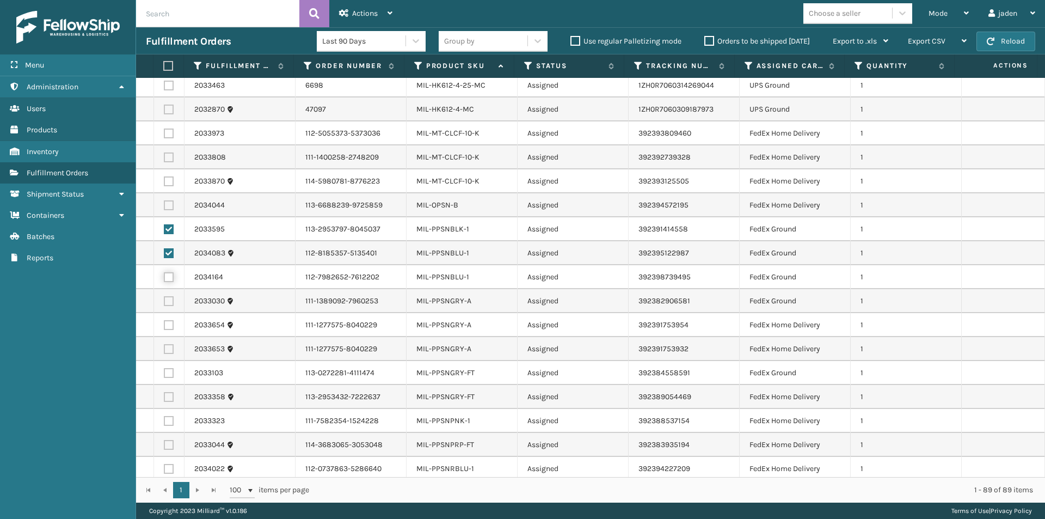
checkbox input "true"
click at [165, 350] on label at bounding box center [169, 349] width 10 height 10
click at [164, 350] on input "checkbox" at bounding box center [164, 347] width 1 height 7
checkbox input "true"
click at [167, 325] on label at bounding box center [169, 325] width 10 height 10
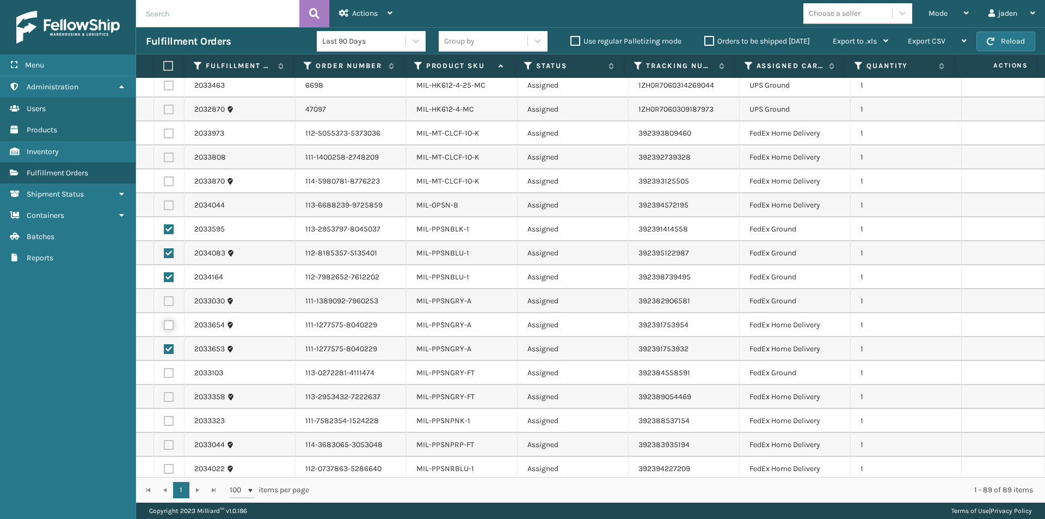
click at [164, 325] on input "checkbox" at bounding box center [164, 323] width 1 height 7
checkbox input "true"
click at [168, 300] on label at bounding box center [169, 301] width 10 height 10
click at [164, 300] on input "checkbox" at bounding box center [164, 299] width 1 height 7
checkbox input "true"
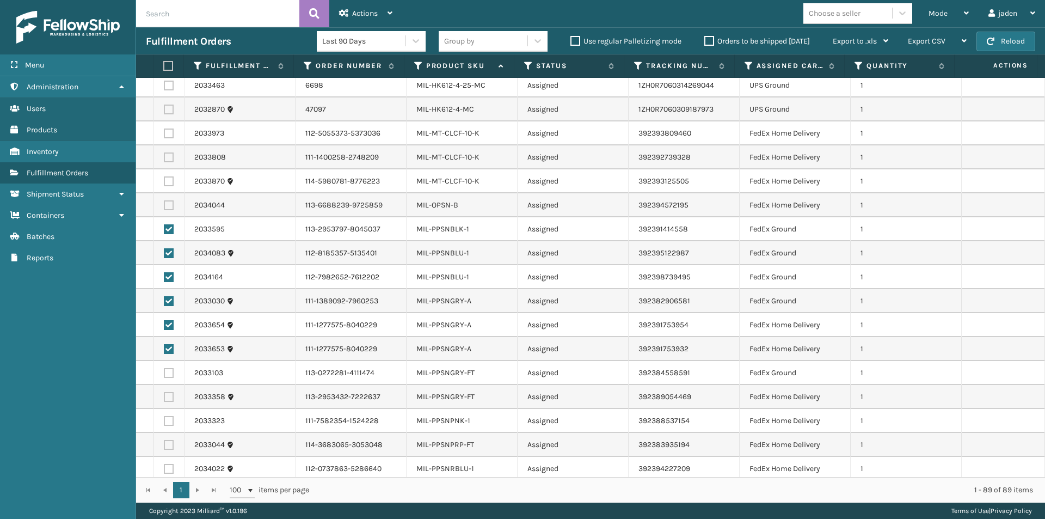
click at [170, 371] on label at bounding box center [169, 373] width 10 height 10
click at [164, 371] on input "checkbox" at bounding box center [164, 371] width 1 height 7
checkbox input "true"
click at [167, 399] on label at bounding box center [169, 397] width 10 height 10
click at [164, 399] on input "checkbox" at bounding box center [164, 395] width 1 height 7
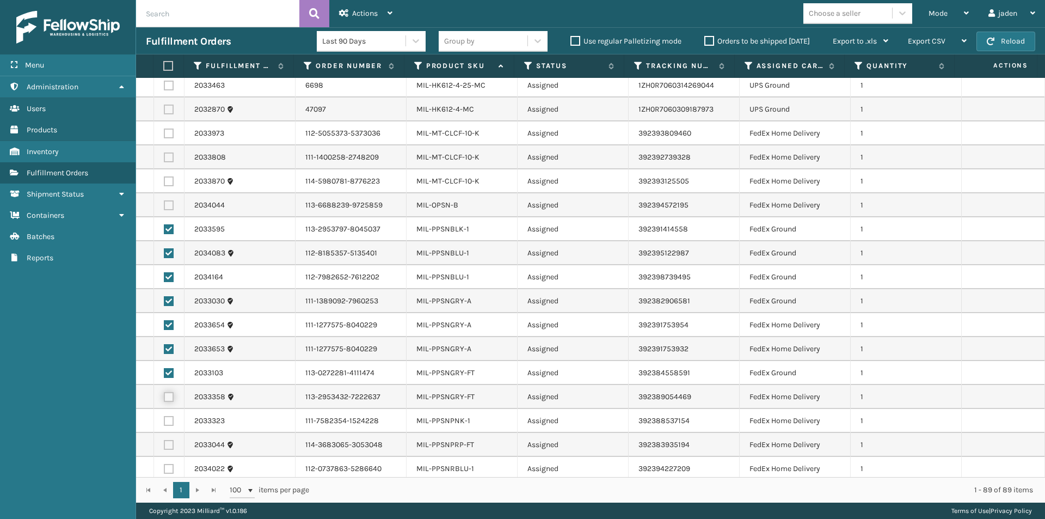
checkbox input "true"
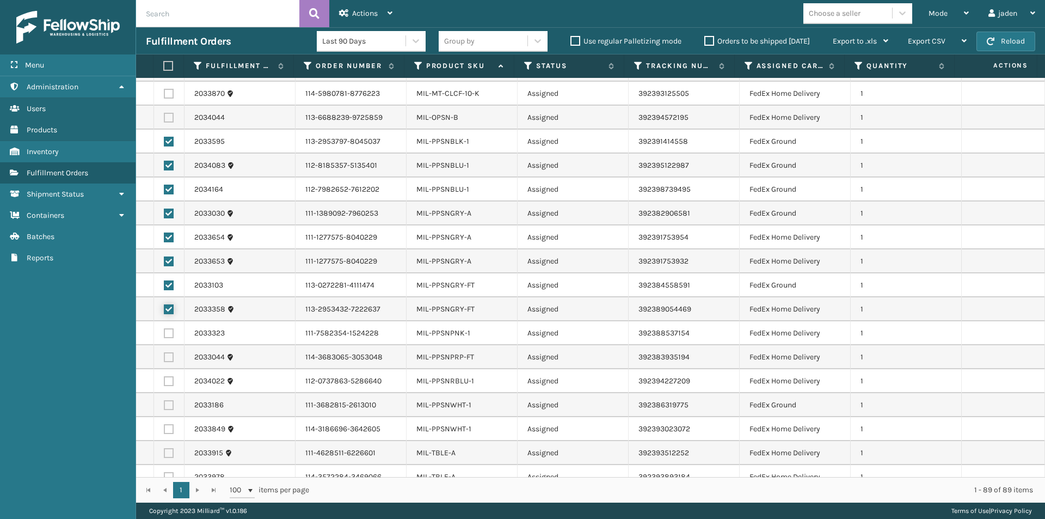
scroll to position [1732, 0]
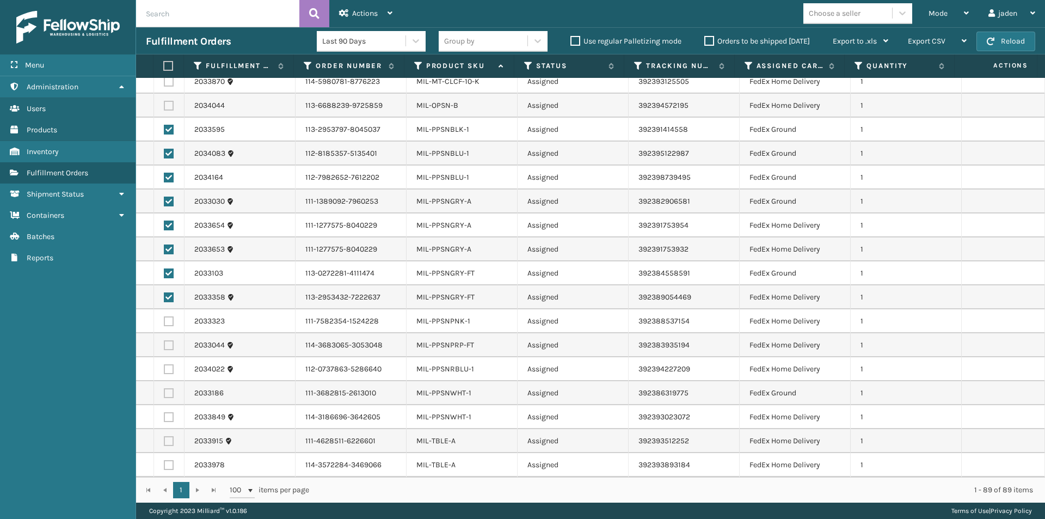
click at [170, 417] on label at bounding box center [169, 417] width 10 height 10
click at [164, 417] on input "checkbox" at bounding box center [164, 415] width 1 height 7
checkbox input "true"
click at [169, 391] on label at bounding box center [169, 393] width 10 height 10
click at [164, 391] on input "checkbox" at bounding box center [164, 391] width 1 height 7
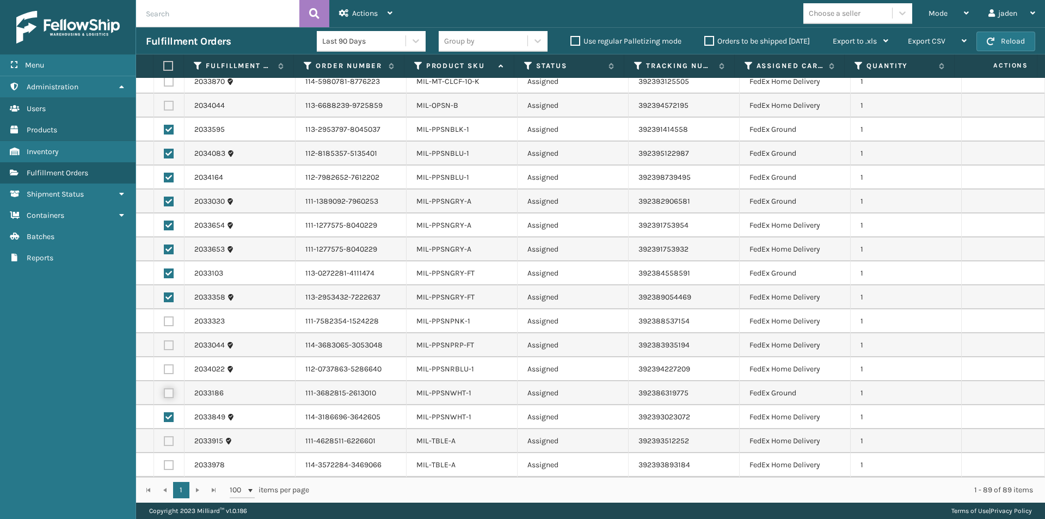
checkbox input "true"
click at [170, 372] on label at bounding box center [169, 369] width 10 height 10
click at [164, 371] on input "checkbox" at bounding box center [164, 367] width 1 height 7
checkbox input "true"
click at [167, 341] on label at bounding box center [169, 345] width 10 height 10
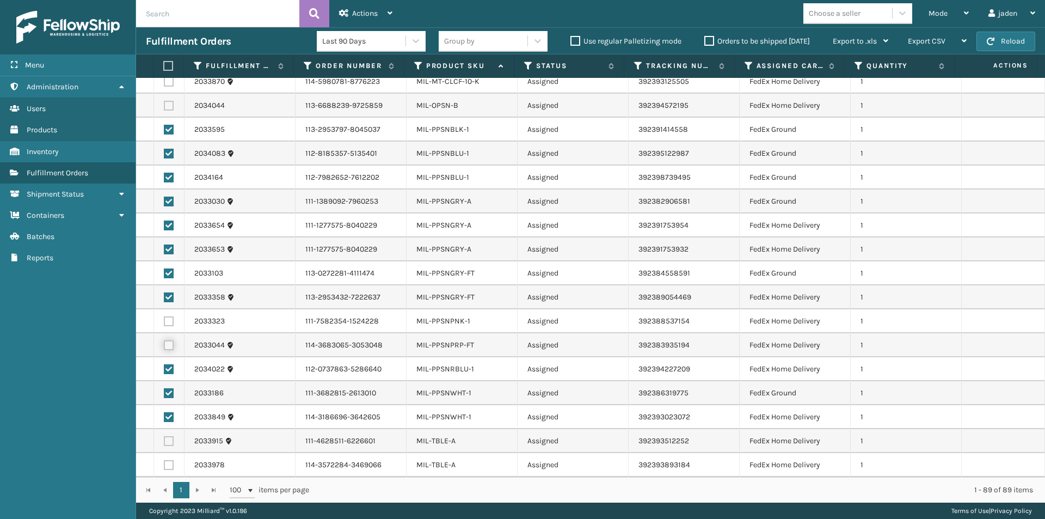
click at [164, 341] on input "checkbox" at bounding box center [164, 343] width 1 height 7
checkbox input "true"
click at [170, 318] on label at bounding box center [169, 321] width 10 height 10
click at [164, 318] on input "checkbox" at bounding box center [164, 319] width 1 height 7
checkbox input "true"
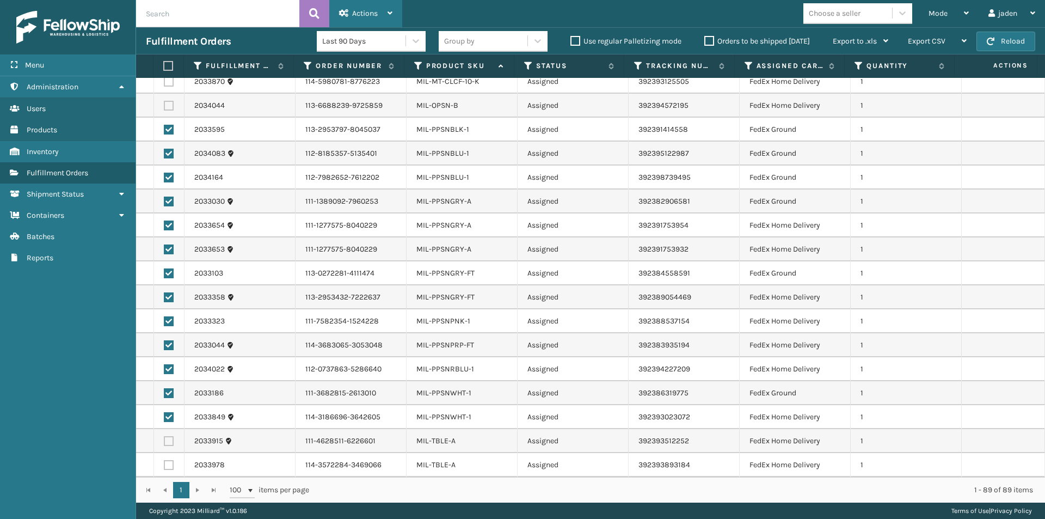
click at [362, 17] on span "Actions" at bounding box center [365, 13] width 26 height 9
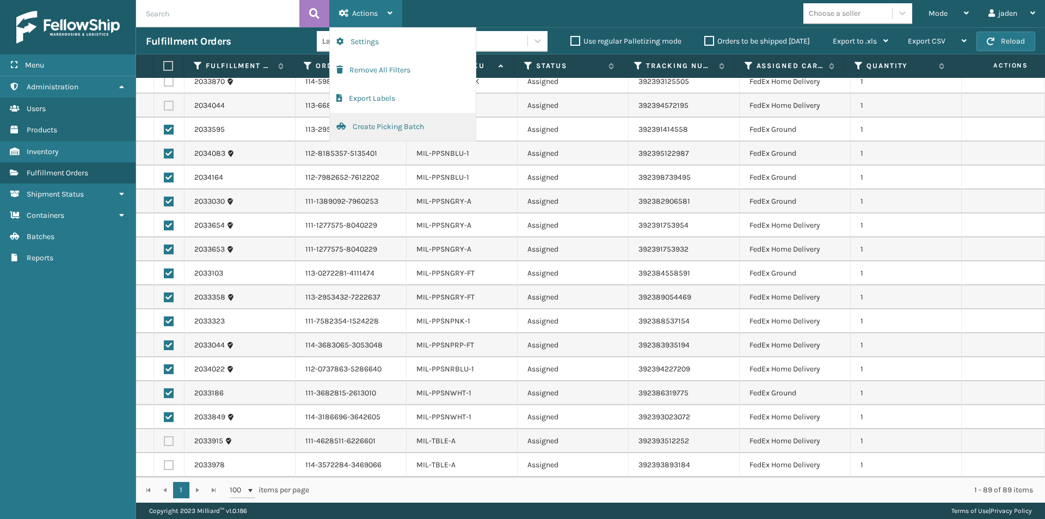
click at [378, 121] on button "Create Picking Batch" at bounding box center [403, 127] width 146 height 28
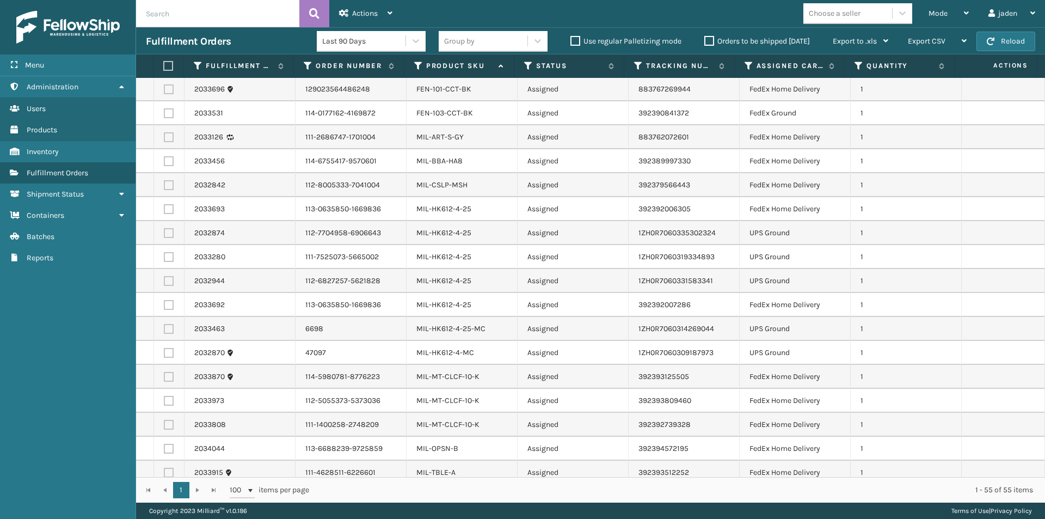
scroll to position [918, 0]
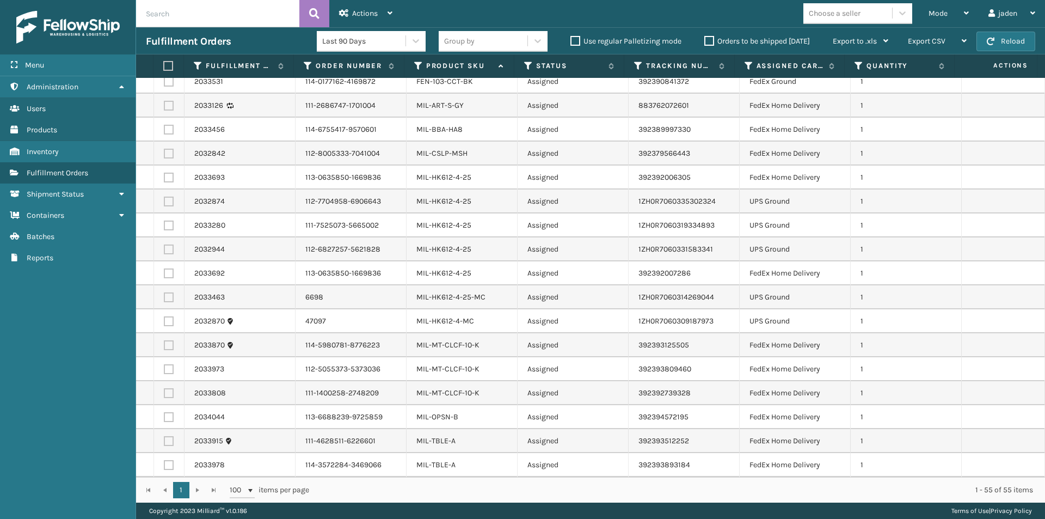
click at [170, 201] on label at bounding box center [169, 201] width 10 height 10
click at [164, 201] on input "checkbox" at bounding box center [164, 199] width 1 height 7
checkbox input "true"
click at [170, 224] on label at bounding box center [169, 225] width 10 height 10
click at [164, 224] on input "checkbox" at bounding box center [164, 223] width 1 height 7
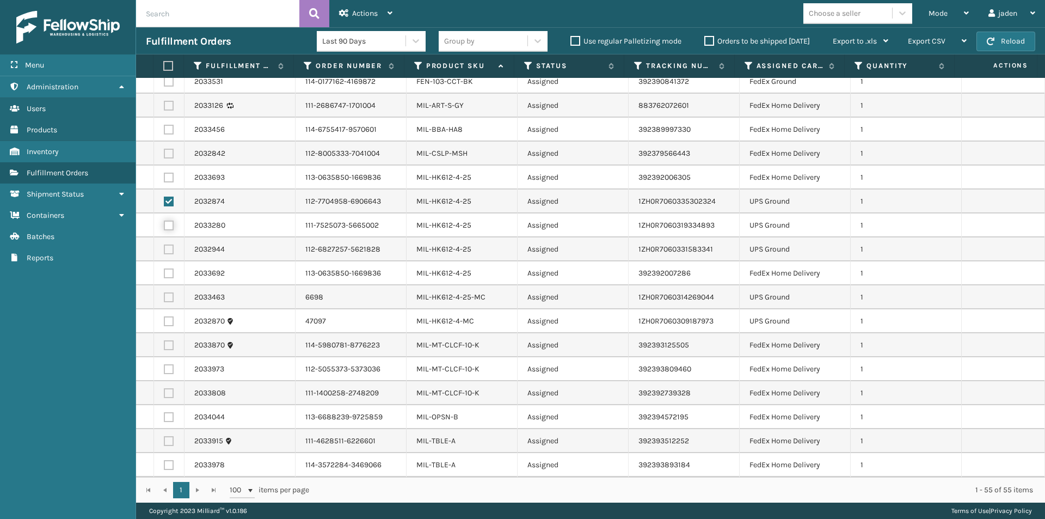
checkbox input "true"
click at [166, 254] on label at bounding box center [169, 249] width 10 height 10
click at [164, 251] on input "checkbox" at bounding box center [164, 247] width 1 height 7
checkbox input "true"
click at [169, 297] on label at bounding box center [169, 297] width 10 height 10
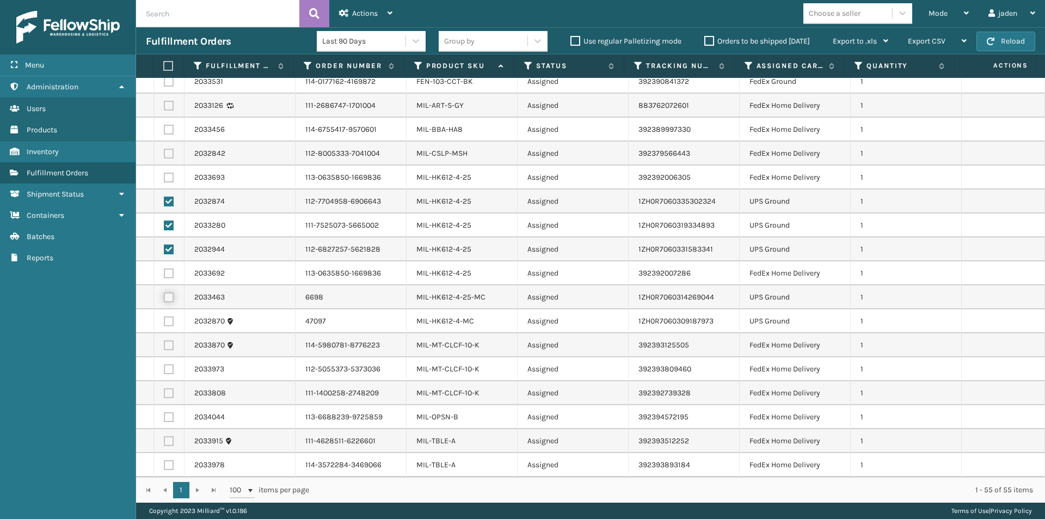
click at [164, 297] on input "checkbox" at bounding box center [164, 295] width 1 height 7
checkbox input "true"
click at [166, 322] on label at bounding box center [169, 321] width 10 height 10
click at [164, 322] on input "checkbox" at bounding box center [164, 319] width 1 height 7
checkbox input "true"
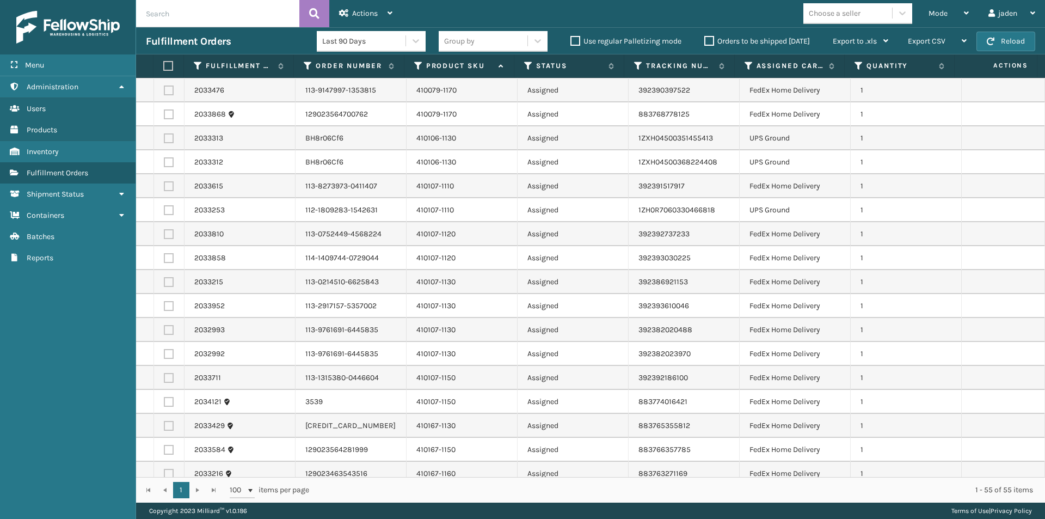
scroll to position [265, 0]
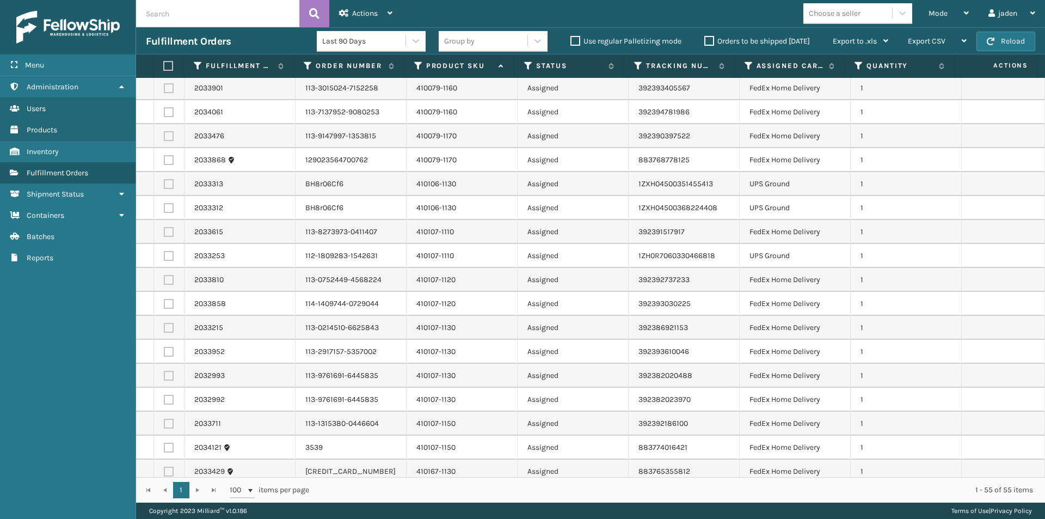
click at [171, 185] on label at bounding box center [169, 184] width 10 height 10
click at [164, 185] on input "checkbox" at bounding box center [164, 182] width 1 height 7
checkbox input "true"
click at [171, 203] on label at bounding box center [169, 208] width 10 height 10
click at [164, 203] on input "checkbox" at bounding box center [164, 206] width 1 height 7
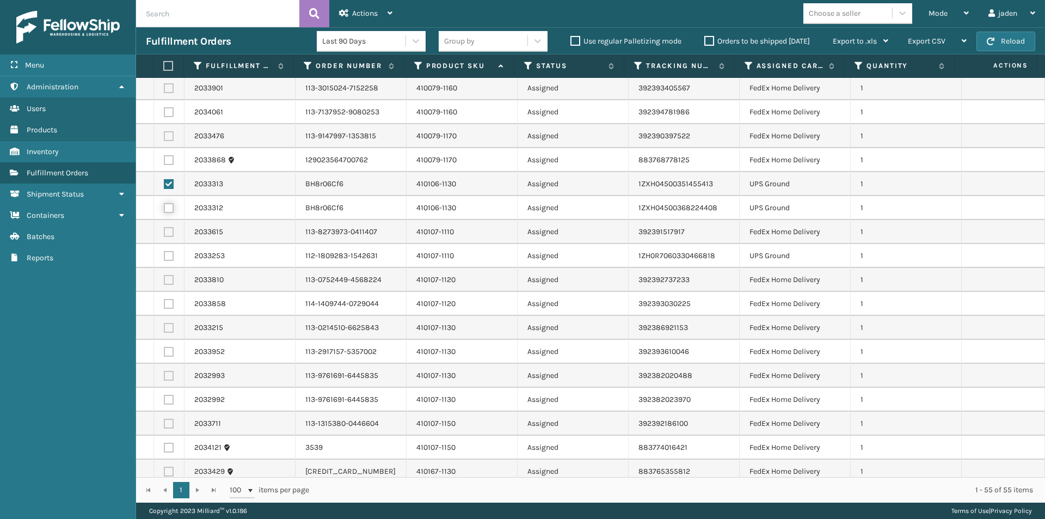
checkbox input "true"
click at [169, 254] on label at bounding box center [169, 256] width 10 height 10
click at [164, 254] on input "checkbox" at bounding box center [164, 254] width 1 height 7
checkbox input "true"
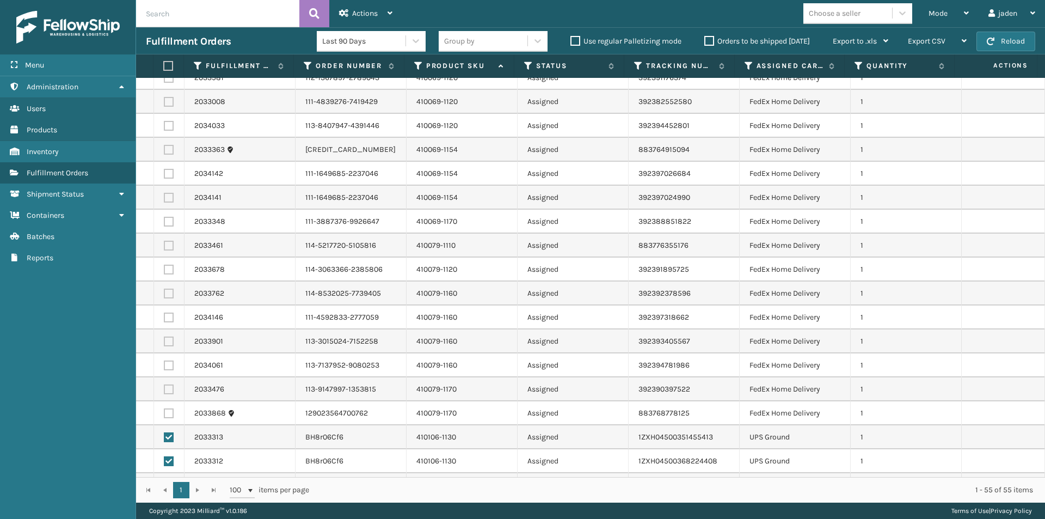
scroll to position [0, 0]
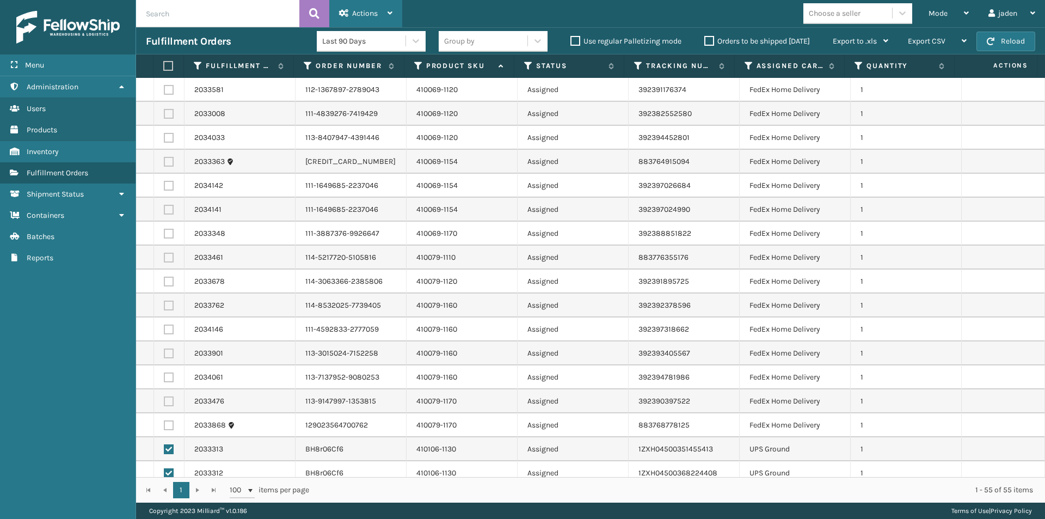
click at [359, 13] on span "Actions" at bounding box center [365, 13] width 26 height 9
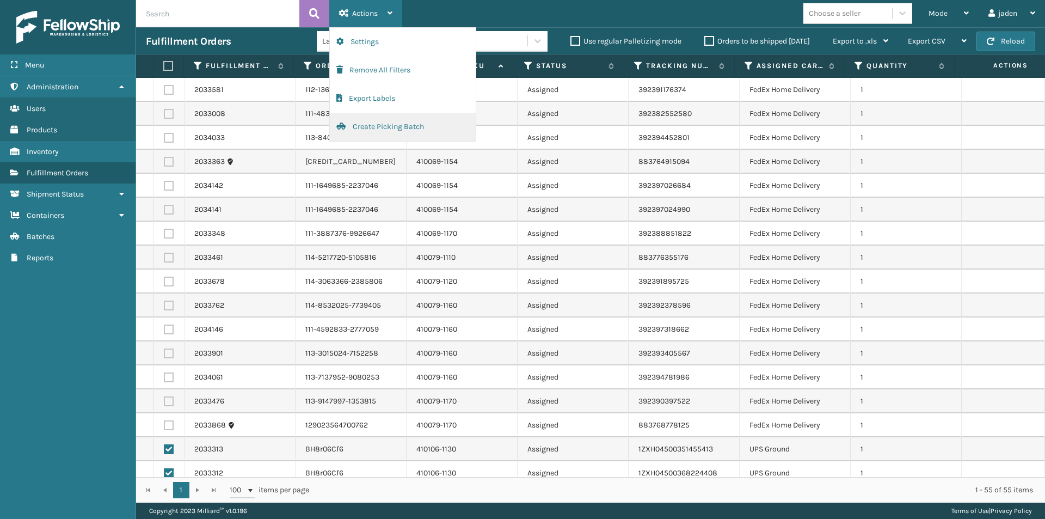
click at [365, 125] on button "Create Picking Batch" at bounding box center [403, 127] width 146 height 28
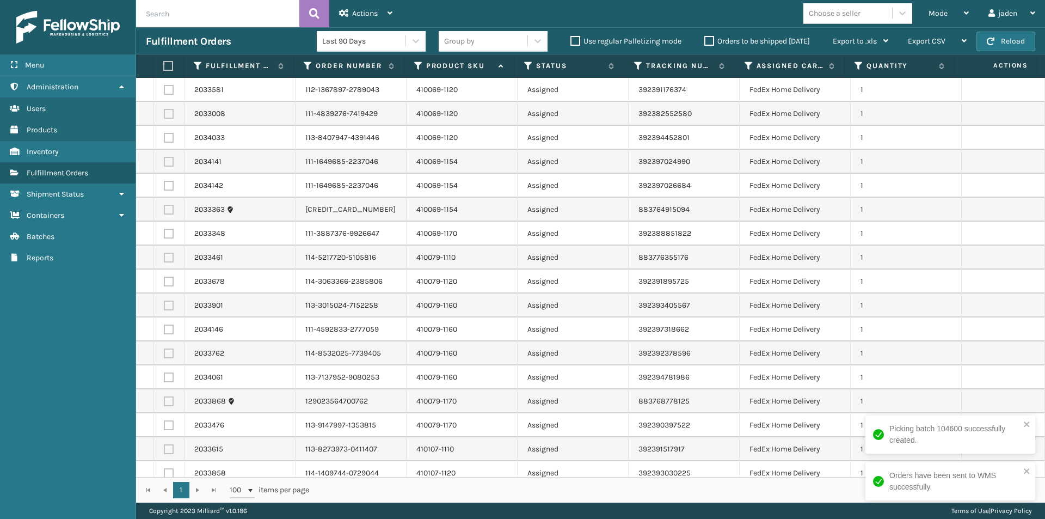
click at [168, 69] on label at bounding box center [166, 66] width 7 height 10
click at [164, 69] on input "checkbox" at bounding box center [163, 66] width 1 height 7
checkbox input "true"
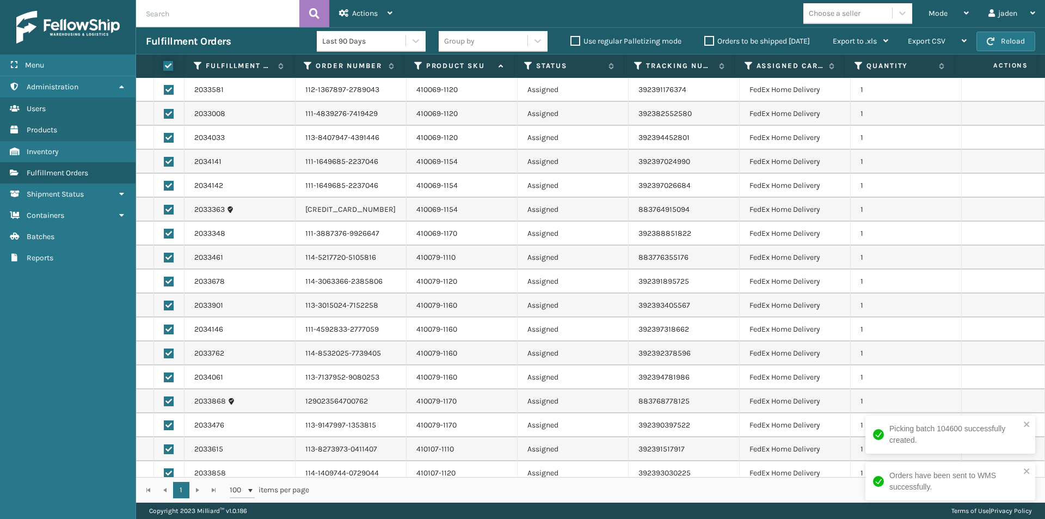
checkbox input "true"
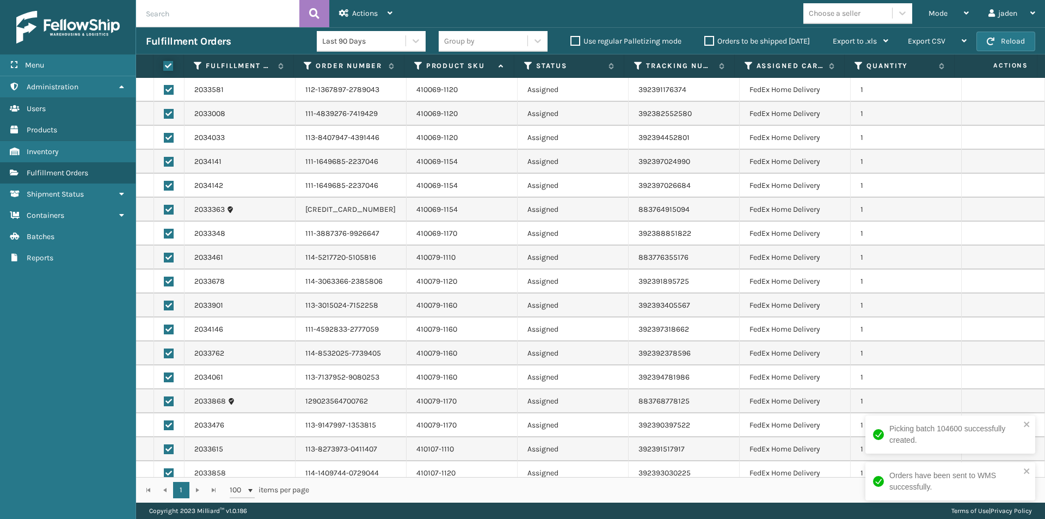
checkbox input "true"
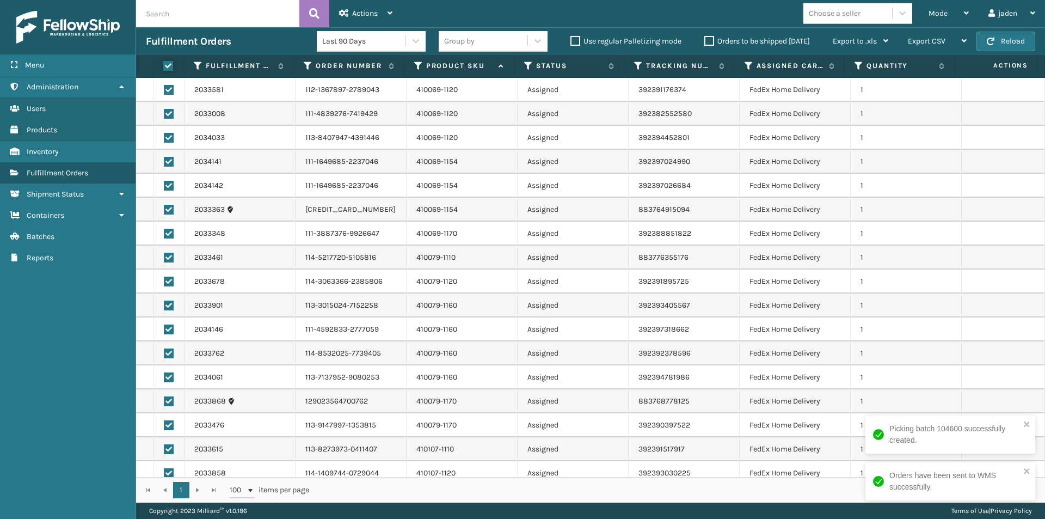
checkbox input "true"
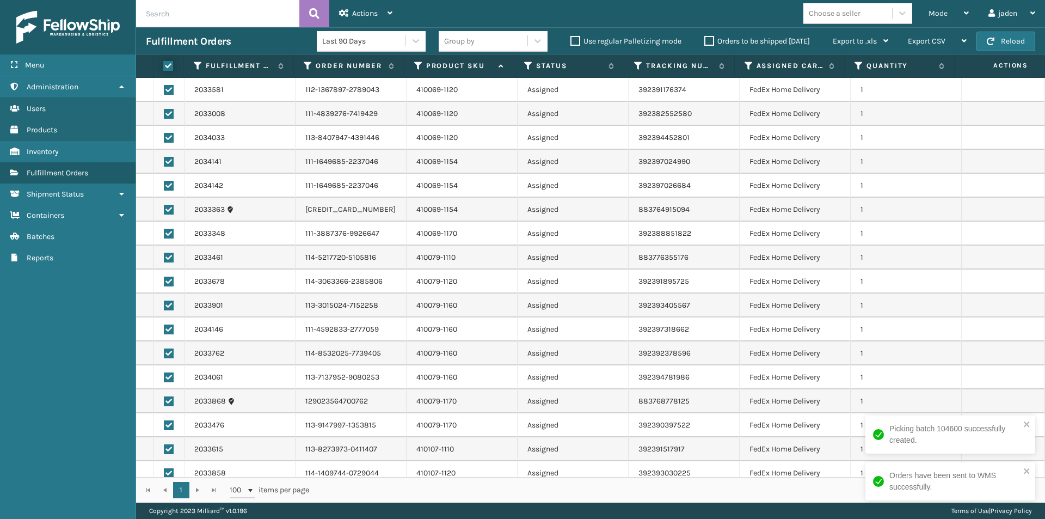
checkbox input "true"
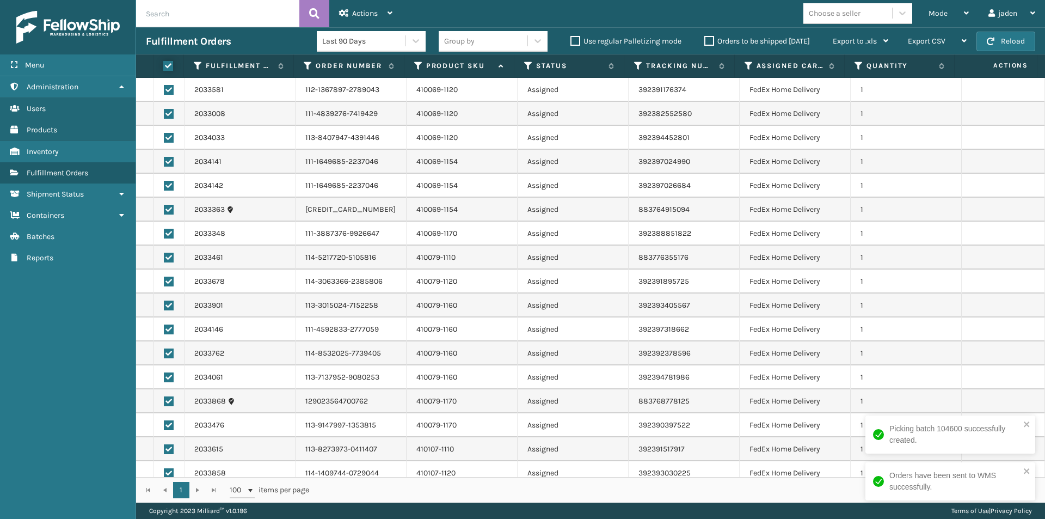
checkbox input "true"
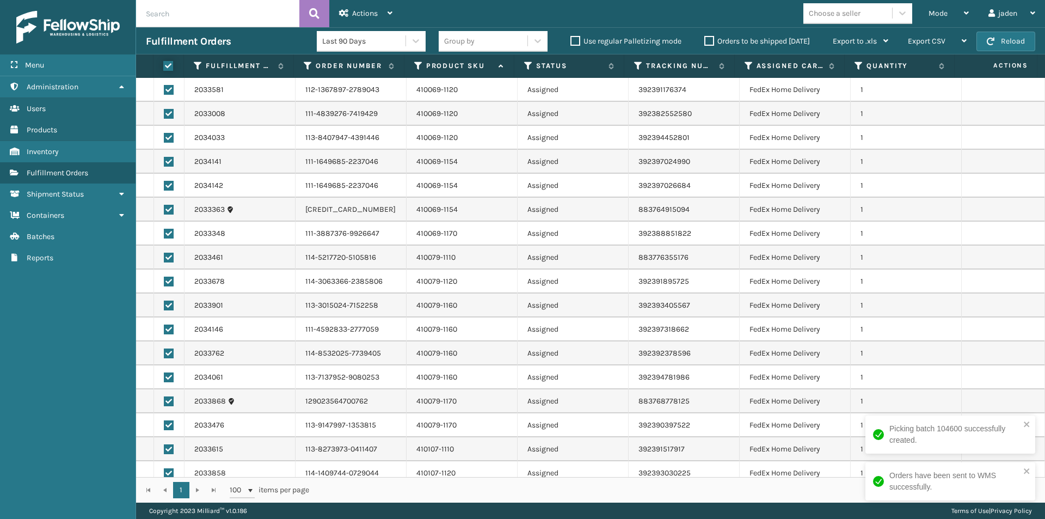
checkbox input "true"
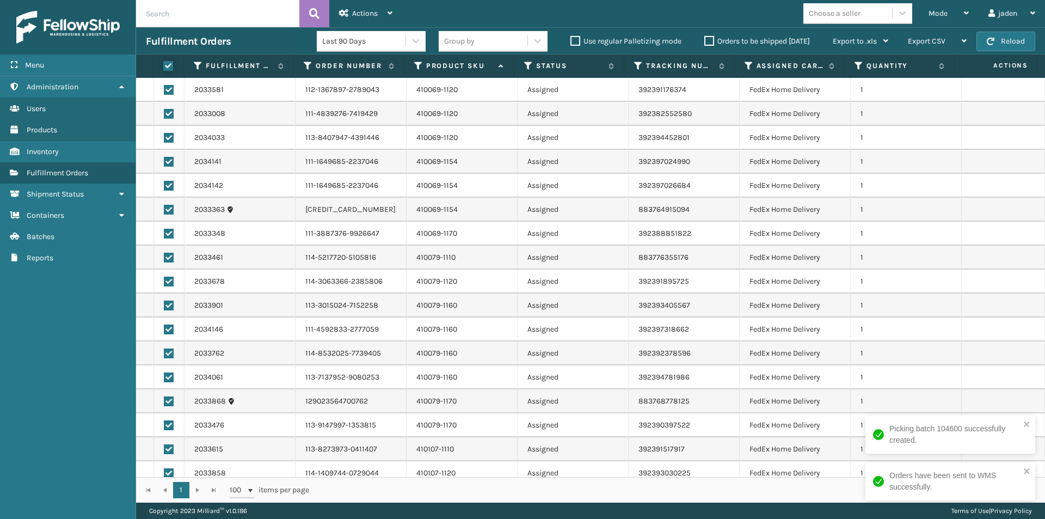
checkbox input "true"
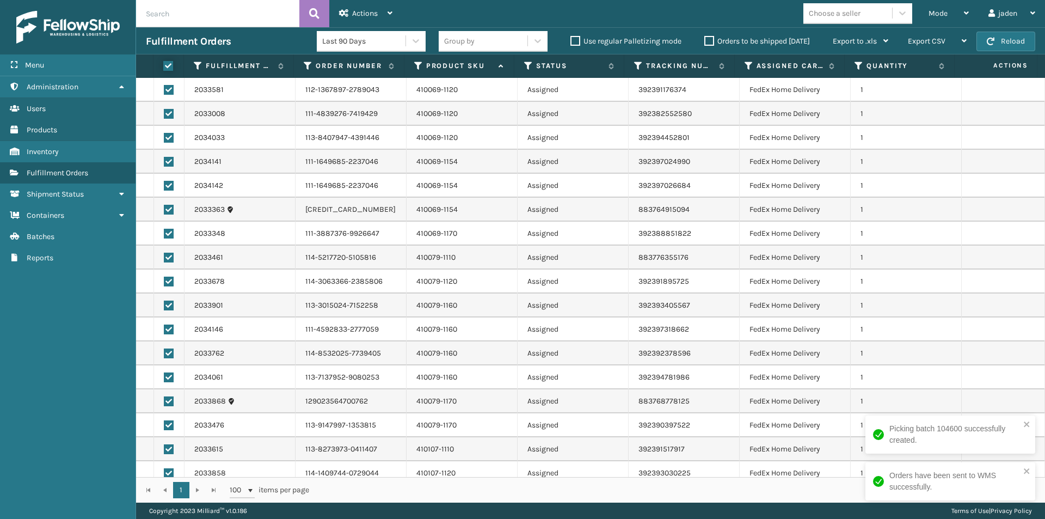
checkbox input "true"
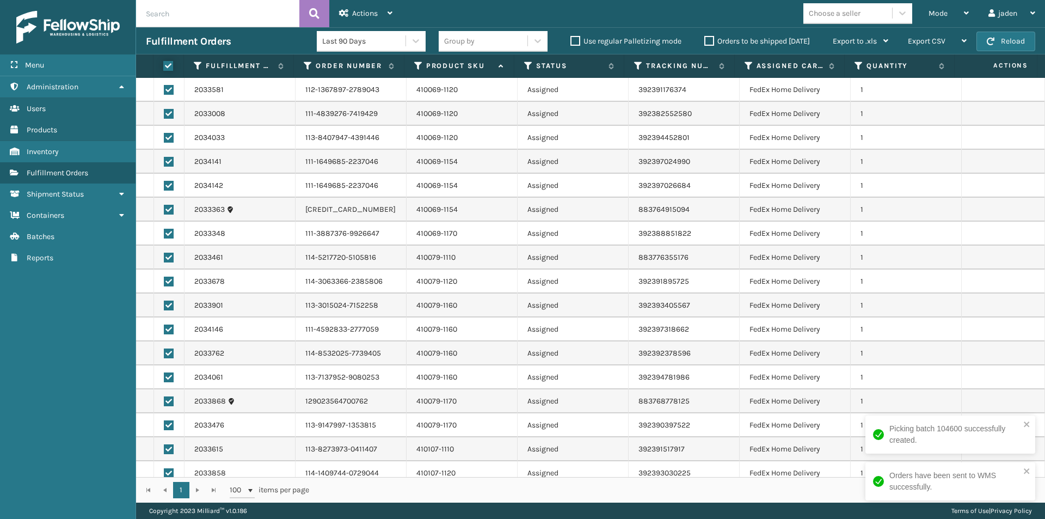
checkbox input "true"
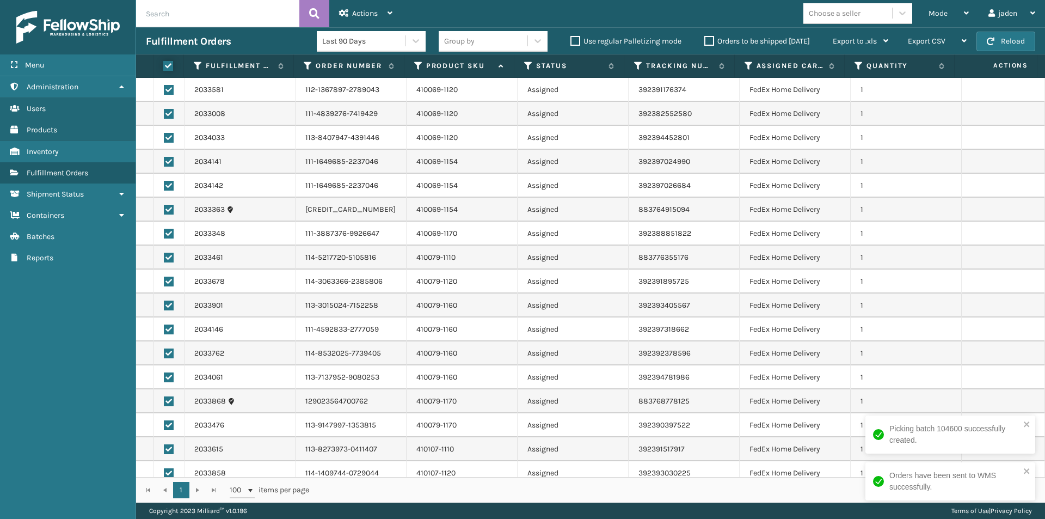
checkbox input "true"
click at [352, 17] on div "Actions" at bounding box center [365, 13] width 53 height 27
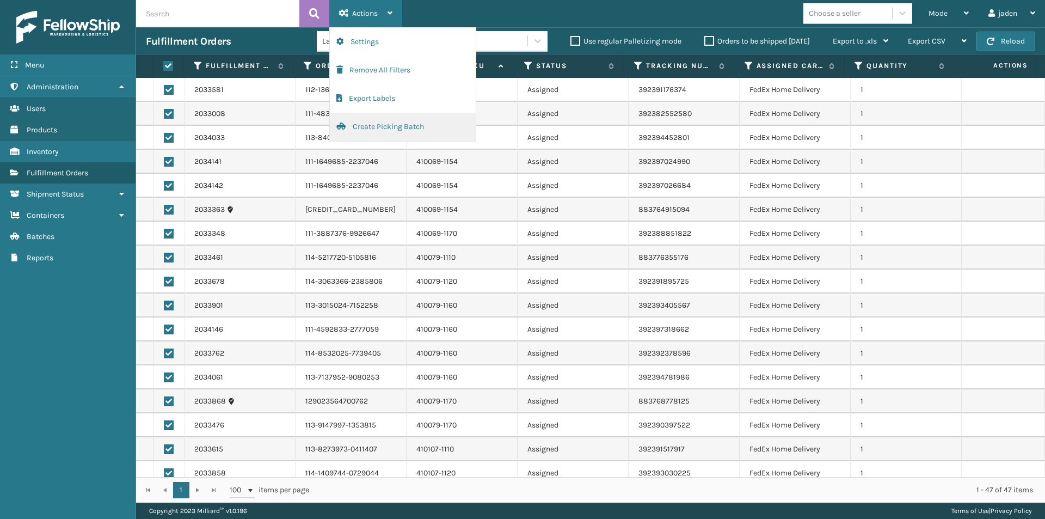
click at [360, 128] on button "Create Picking Batch" at bounding box center [403, 127] width 146 height 28
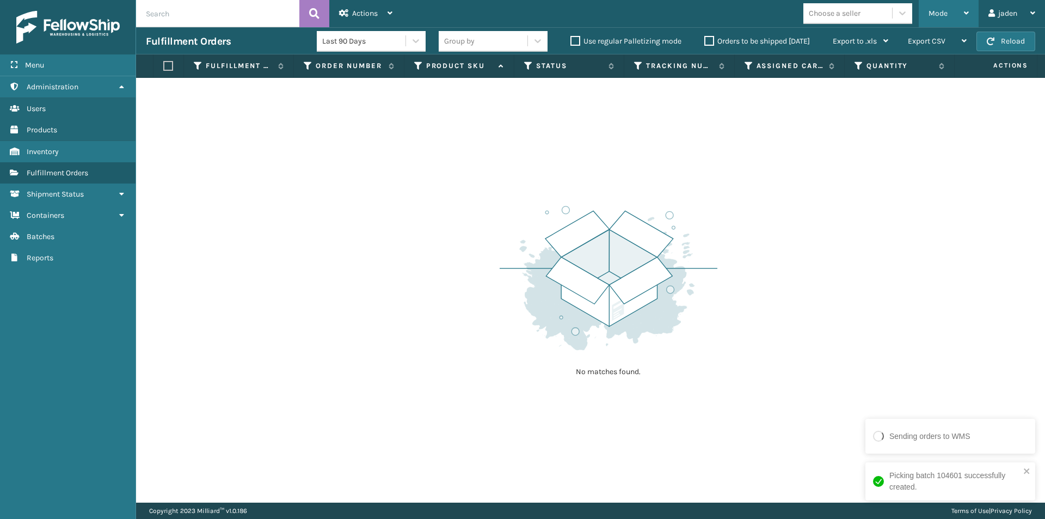
click at [937, 15] on span "Mode" at bounding box center [937, 13] width 19 height 9
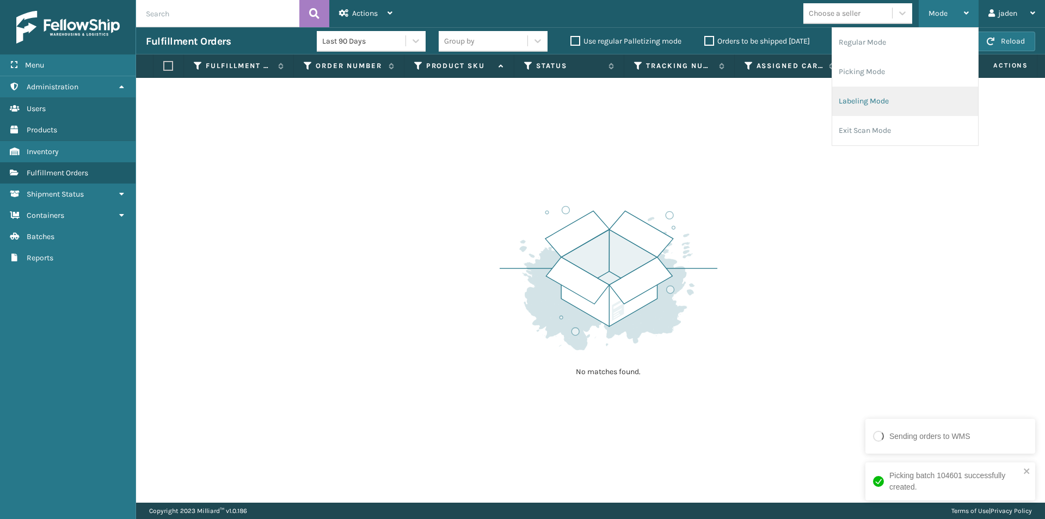
click at [894, 98] on li "Labeling Mode" at bounding box center [905, 101] width 146 height 29
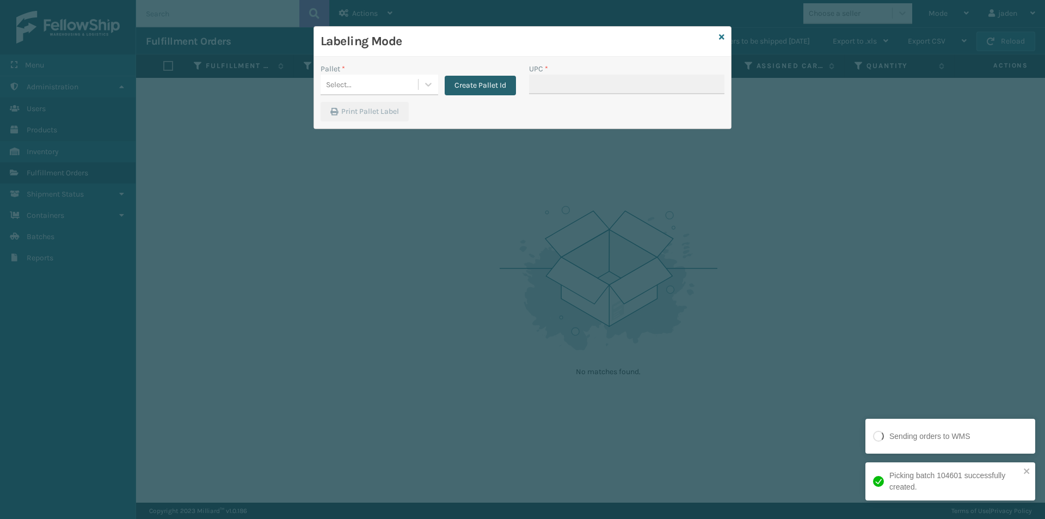
click at [473, 82] on button "Create Pallet Id" at bounding box center [480, 86] width 71 height 20
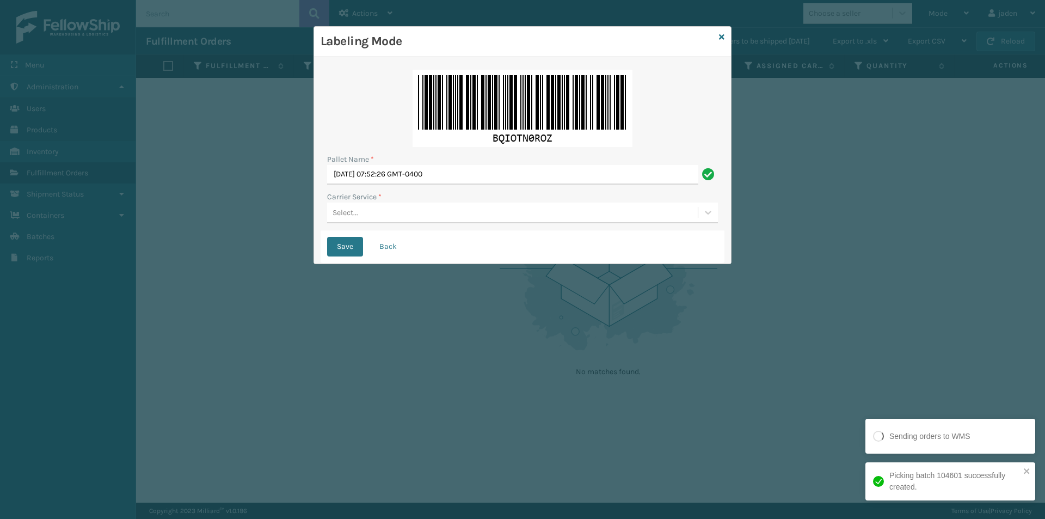
drag, startPoint x: 386, startPoint y: 217, endPoint x: 383, endPoint y: 225, distance: 8.8
click at [385, 217] on div "Select..." at bounding box center [512, 213] width 371 height 18
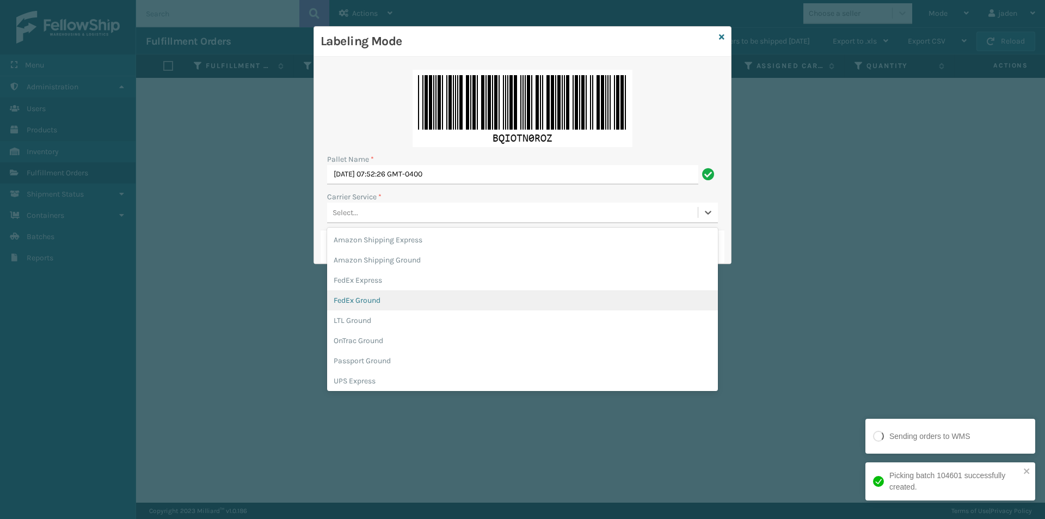
click at [366, 298] on div "FedEx Ground" at bounding box center [522, 300] width 391 height 20
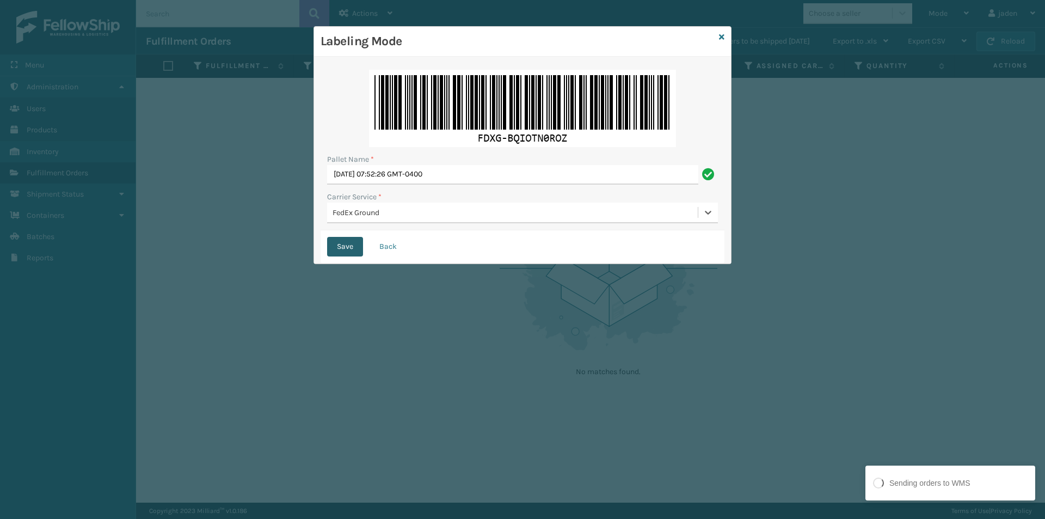
click at [352, 242] on button "Save" at bounding box center [345, 247] width 36 height 20
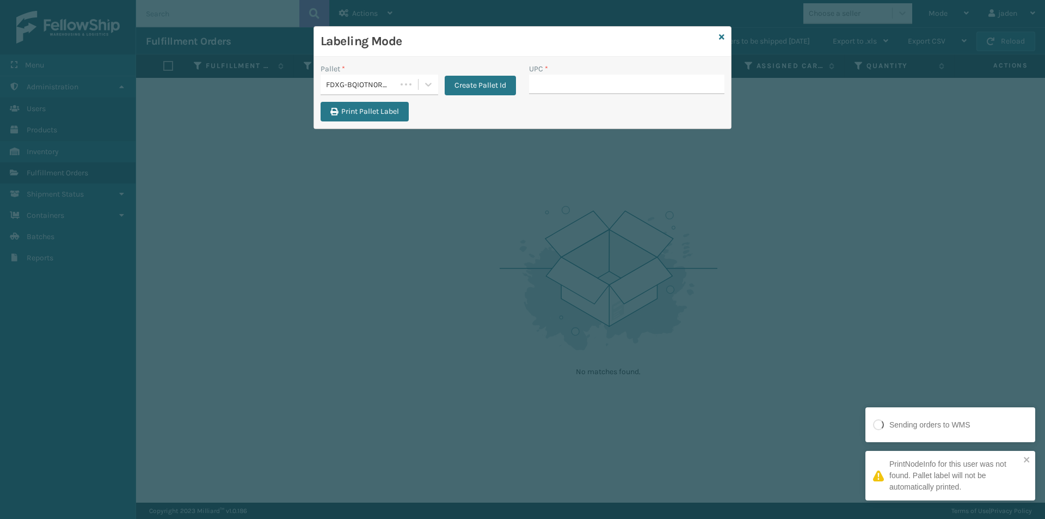
click at [499, 76] on button "Create Pallet Id" at bounding box center [480, 86] width 71 height 20
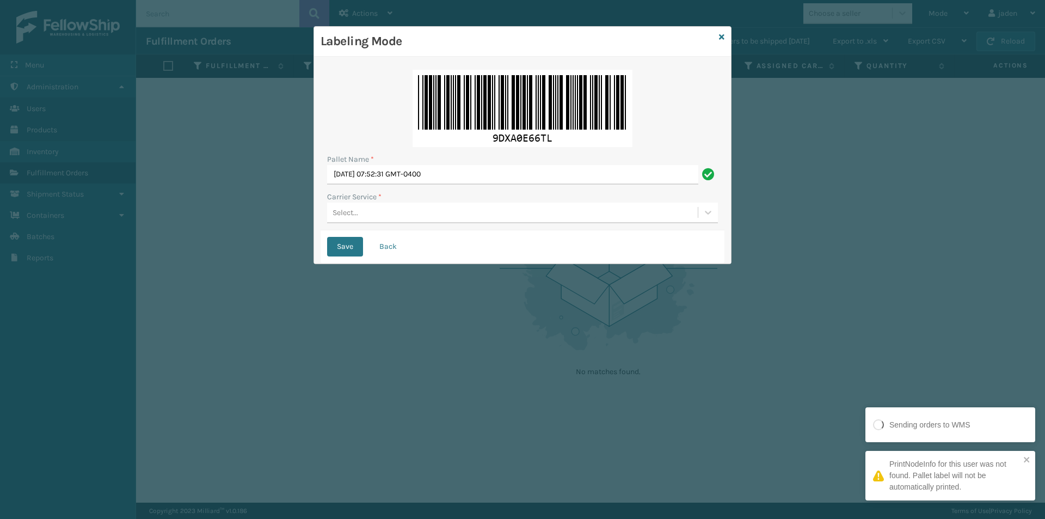
click at [410, 221] on div "Select..." at bounding box center [512, 213] width 371 height 18
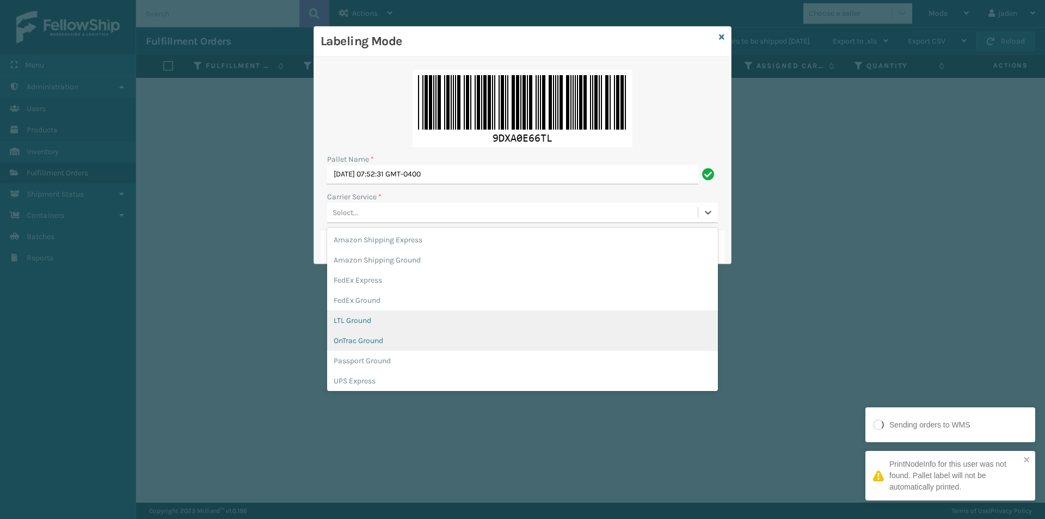
scroll to position [63, 0]
click at [338, 341] on div "UPS Ground" at bounding box center [522, 338] width 391 height 20
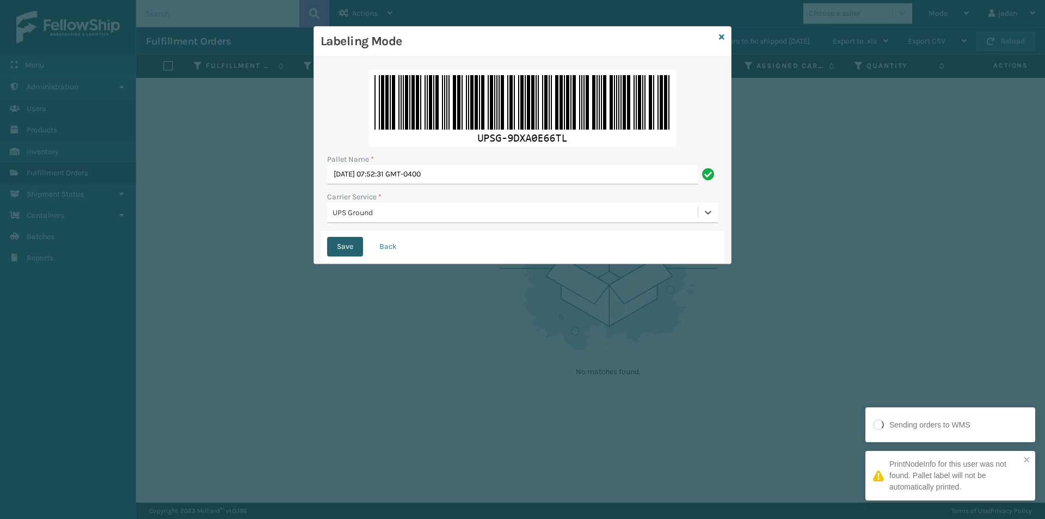
click at [339, 251] on button "Save" at bounding box center [345, 247] width 36 height 20
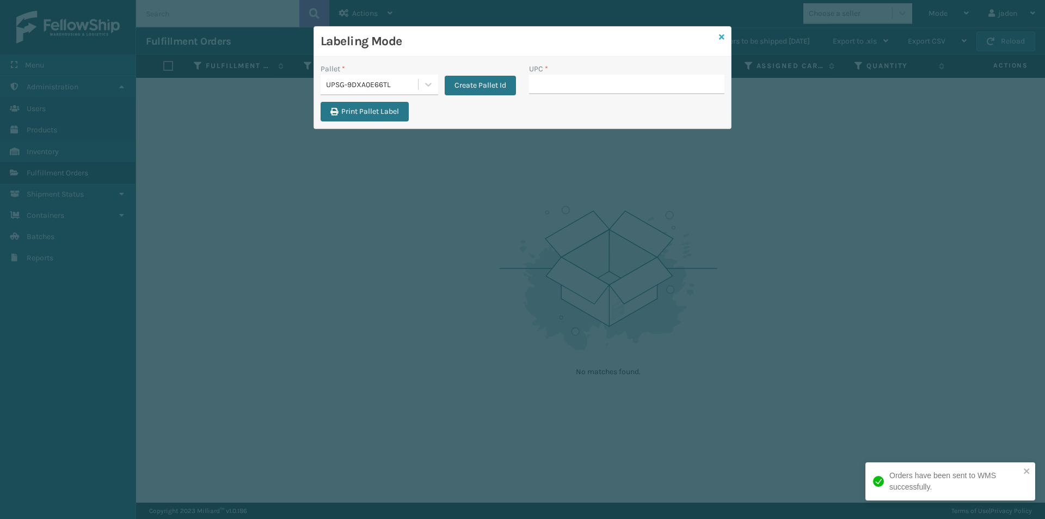
click at [723, 36] on icon at bounding box center [721, 37] width 5 height 8
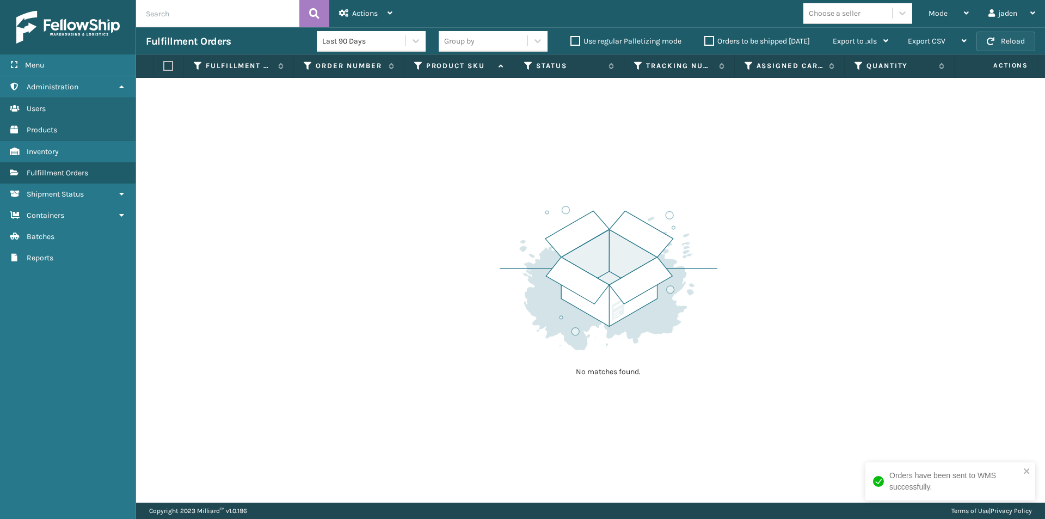
click at [1012, 45] on button "Reload" at bounding box center [1005, 42] width 59 height 20
click at [991, 39] on span "button" at bounding box center [991, 42] width 8 height 8
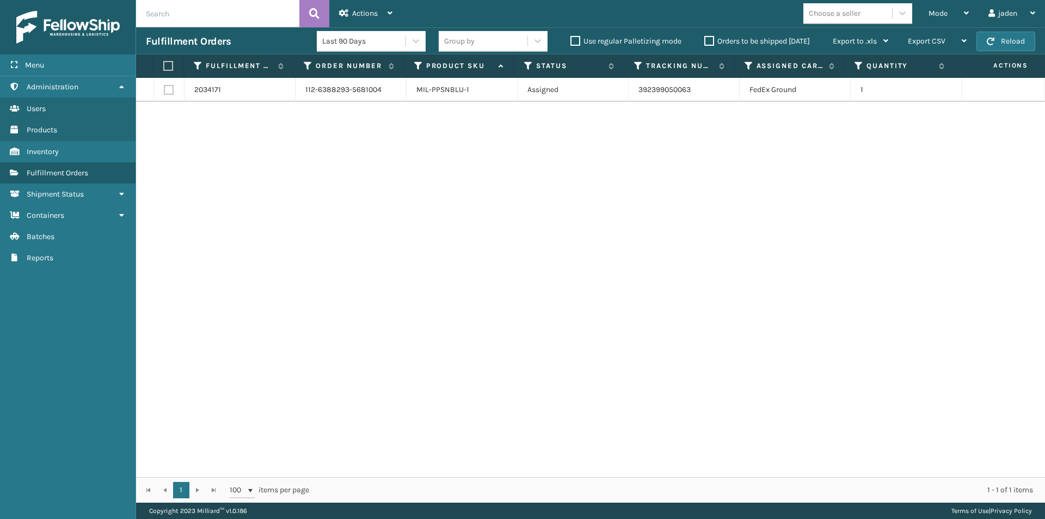
click at [165, 60] on th at bounding box center [168, 65] width 30 height 23
click at [164, 67] on label at bounding box center [166, 66] width 7 height 10
click at [164, 67] on input "checkbox" at bounding box center [163, 66] width 1 height 7
checkbox input "true"
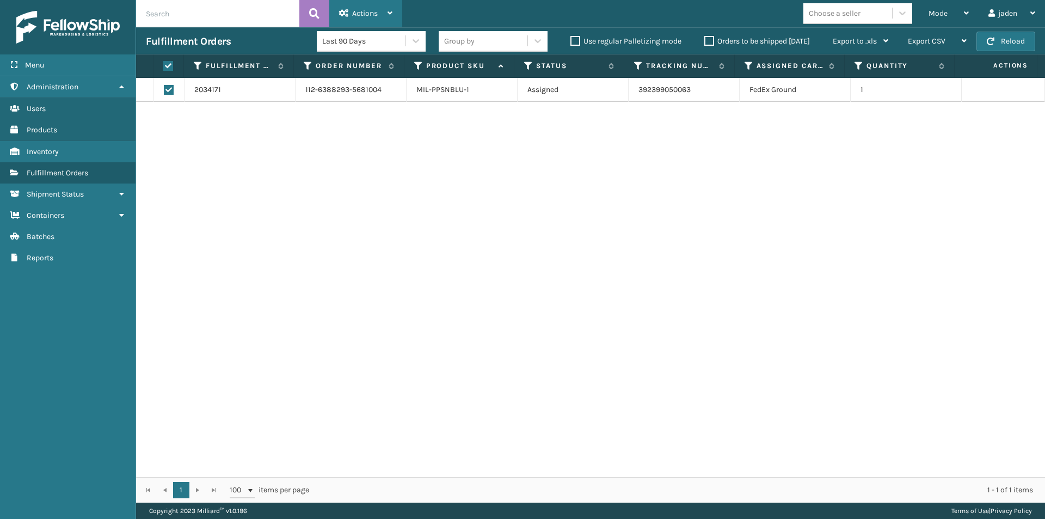
click at [359, 10] on span "Actions" at bounding box center [365, 13] width 26 height 9
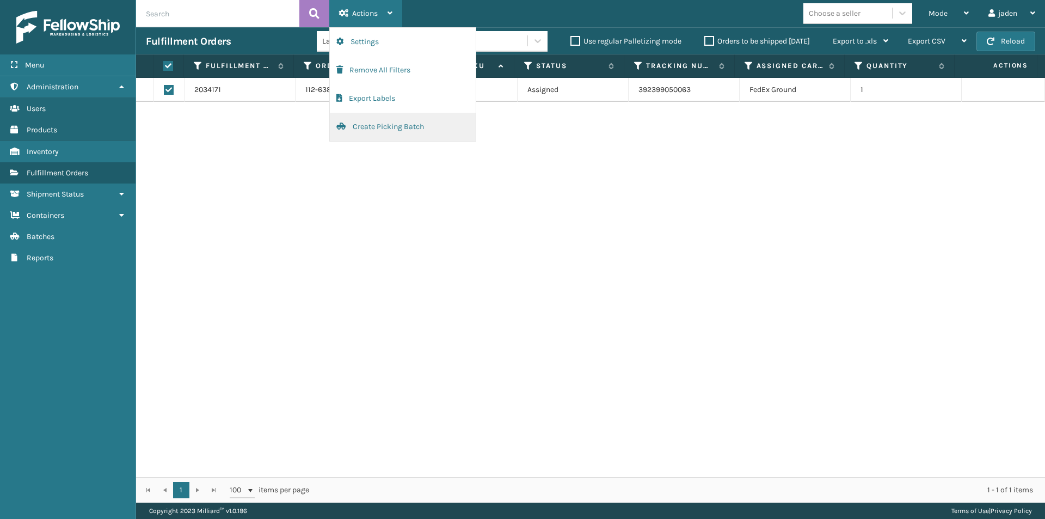
click at [360, 124] on button "Create Picking Batch" at bounding box center [403, 127] width 146 height 28
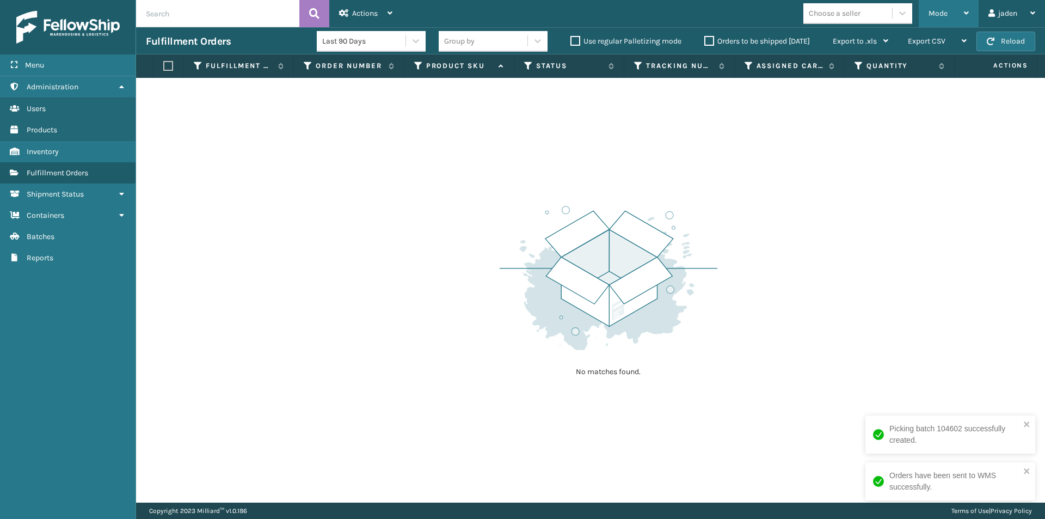
click at [956, 3] on div "Mode" at bounding box center [948, 13] width 40 height 27
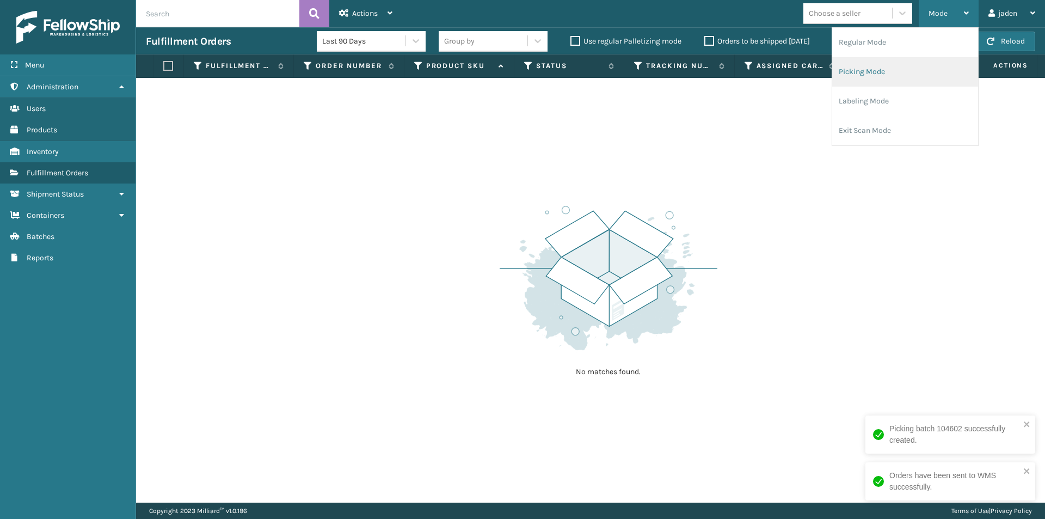
click at [884, 74] on li "Picking Mode" at bounding box center [905, 71] width 146 height 29
